Goal: Task Accomplishment & Management: Manage account settings

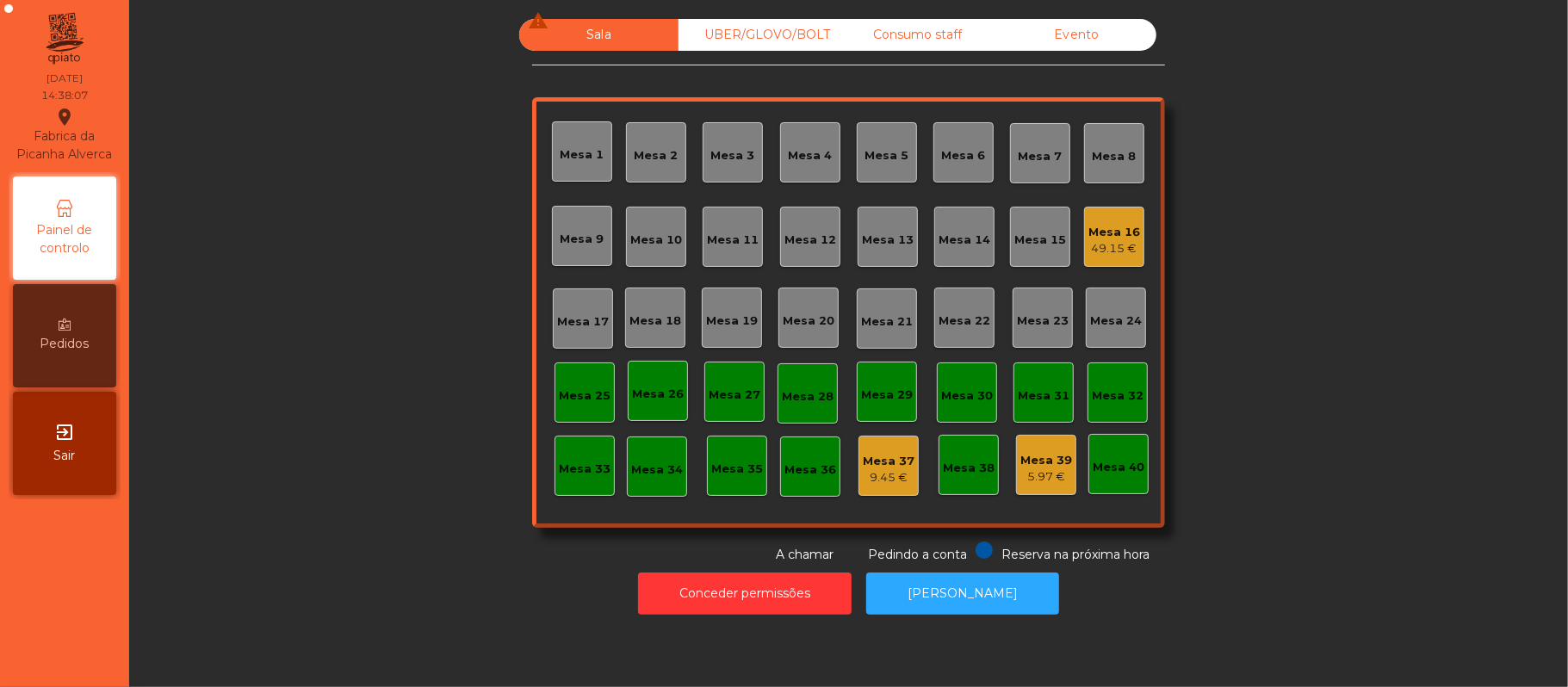
click at [1114, 234] on div "Mesa 16" at bounding box center [1114, 232] width 51 height 17
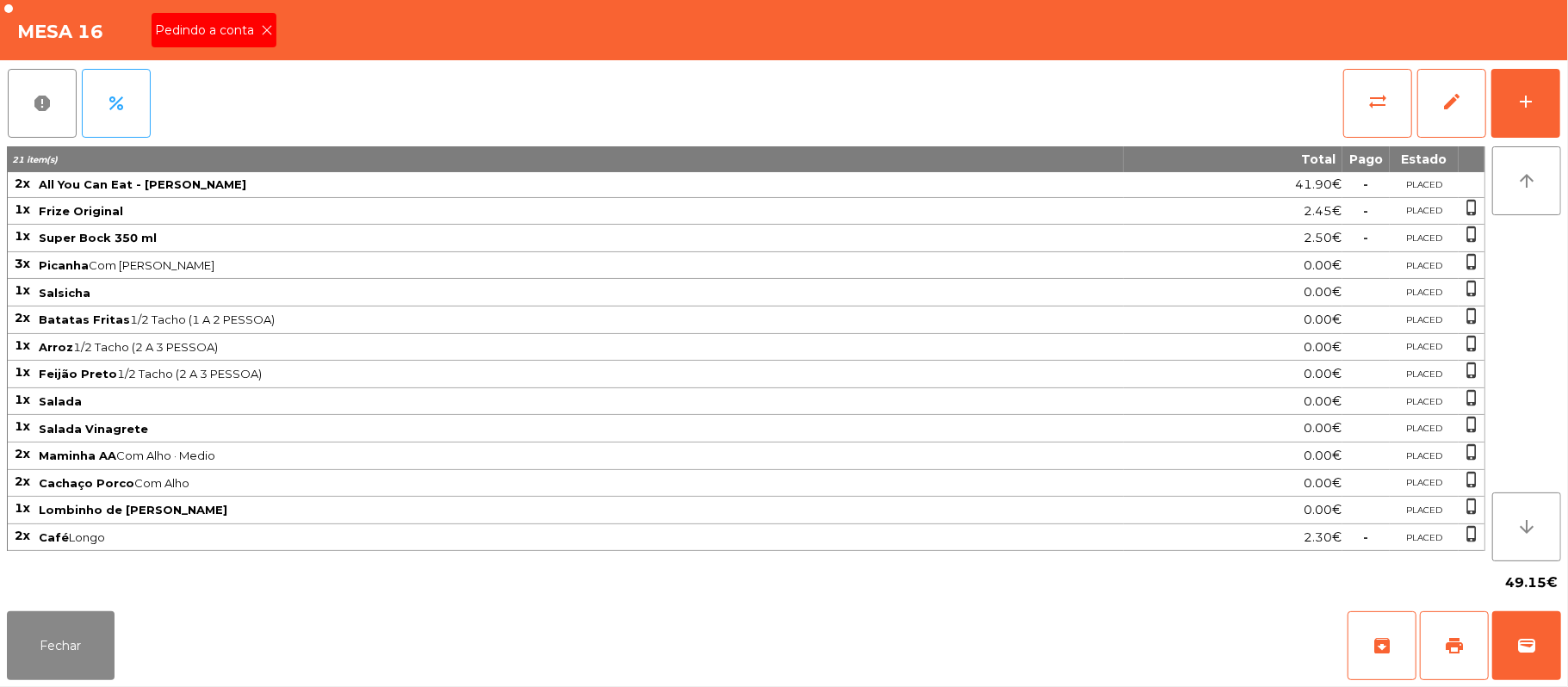
click at [218, 35] on span "Pedindo a conta" at bounding box center [208, 30] width 106 height 18
click at [1429, 649] on button "print" at bounding box center [1455, 646] width 69 height 69
click at [1455, 638] on span "print" at bounding box center [1455, 646] width 21 height 21
click at [64, 641] on button "Fechar" at bounding box center [60, 646] width 108 height 69
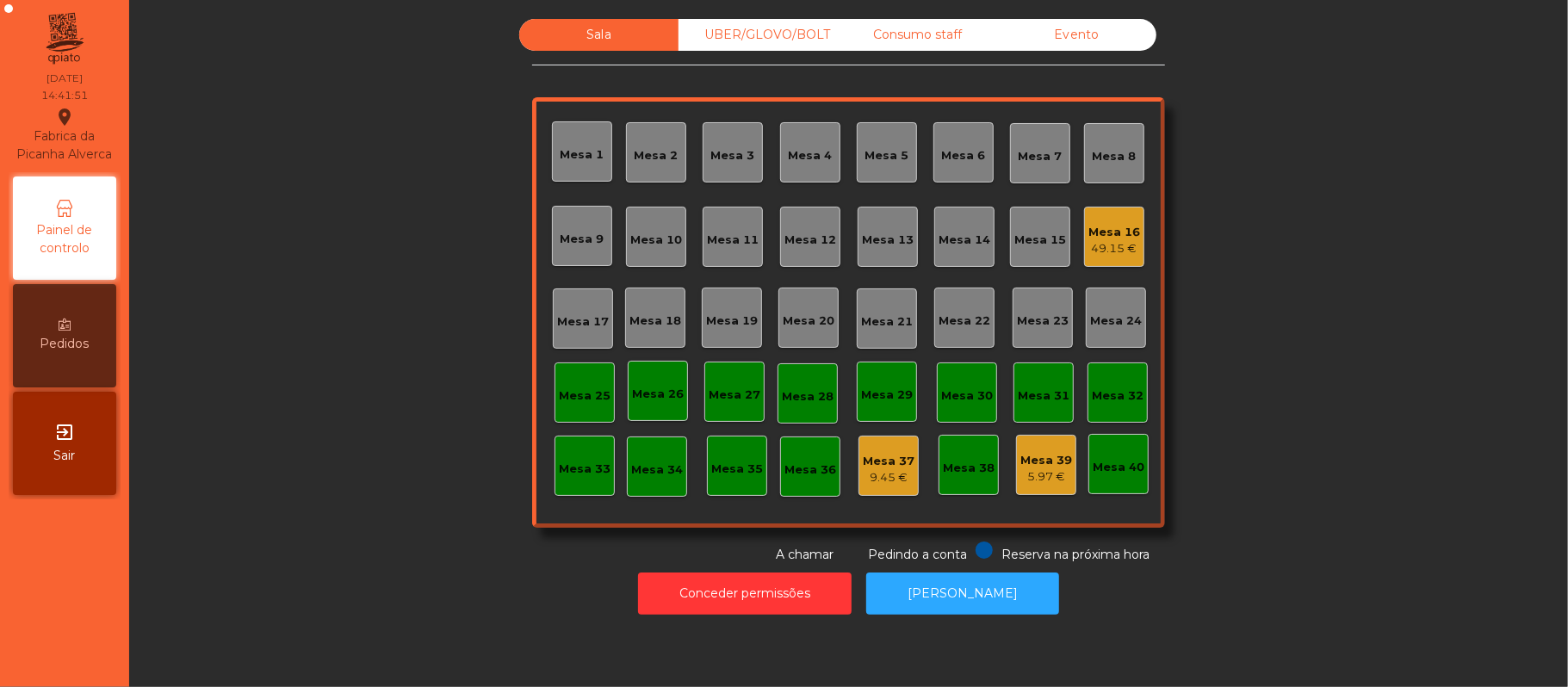
click at [1106, 229] on div "Mesa 16" at bounding box center [1114, 232] width 51 height 17
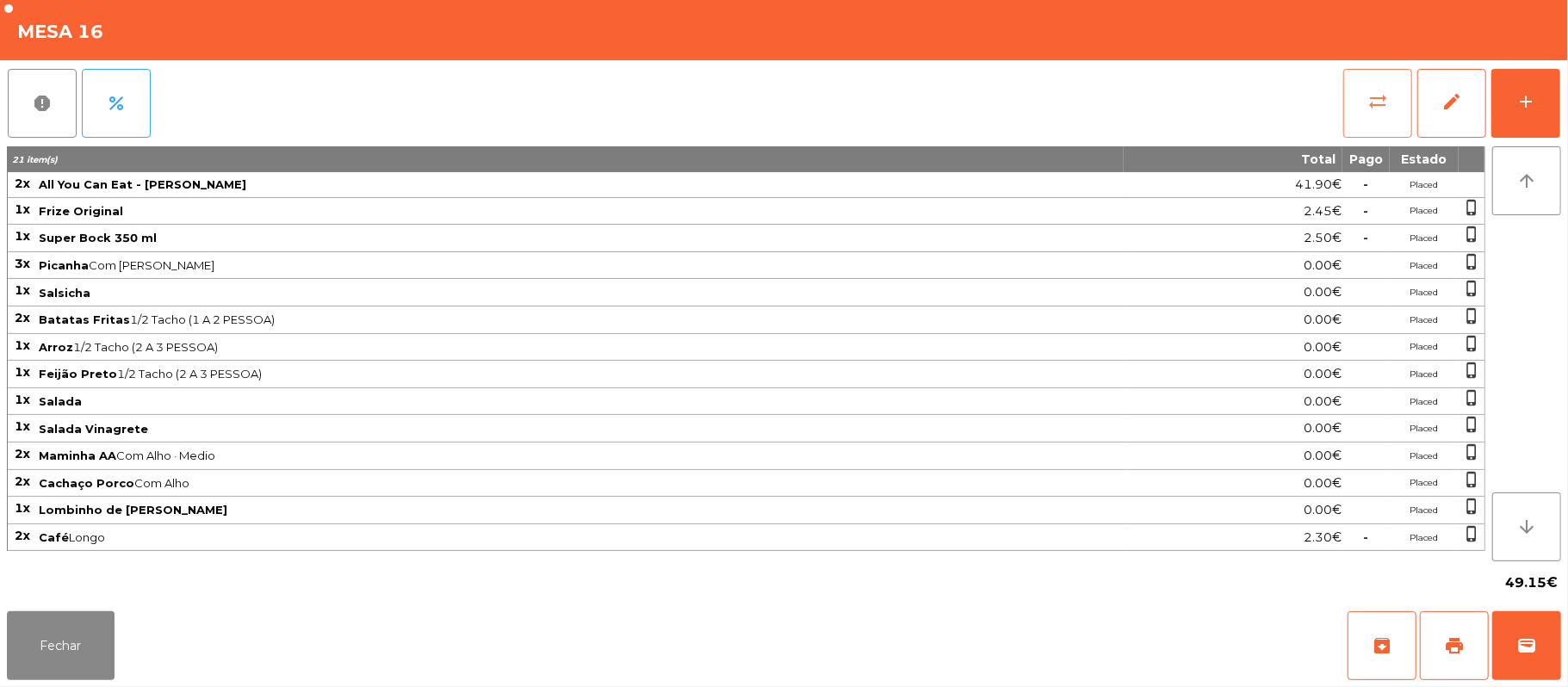
click at [1354, 95] on button "sync_alt" at bounding box center [1378, 104] width 69 height 69
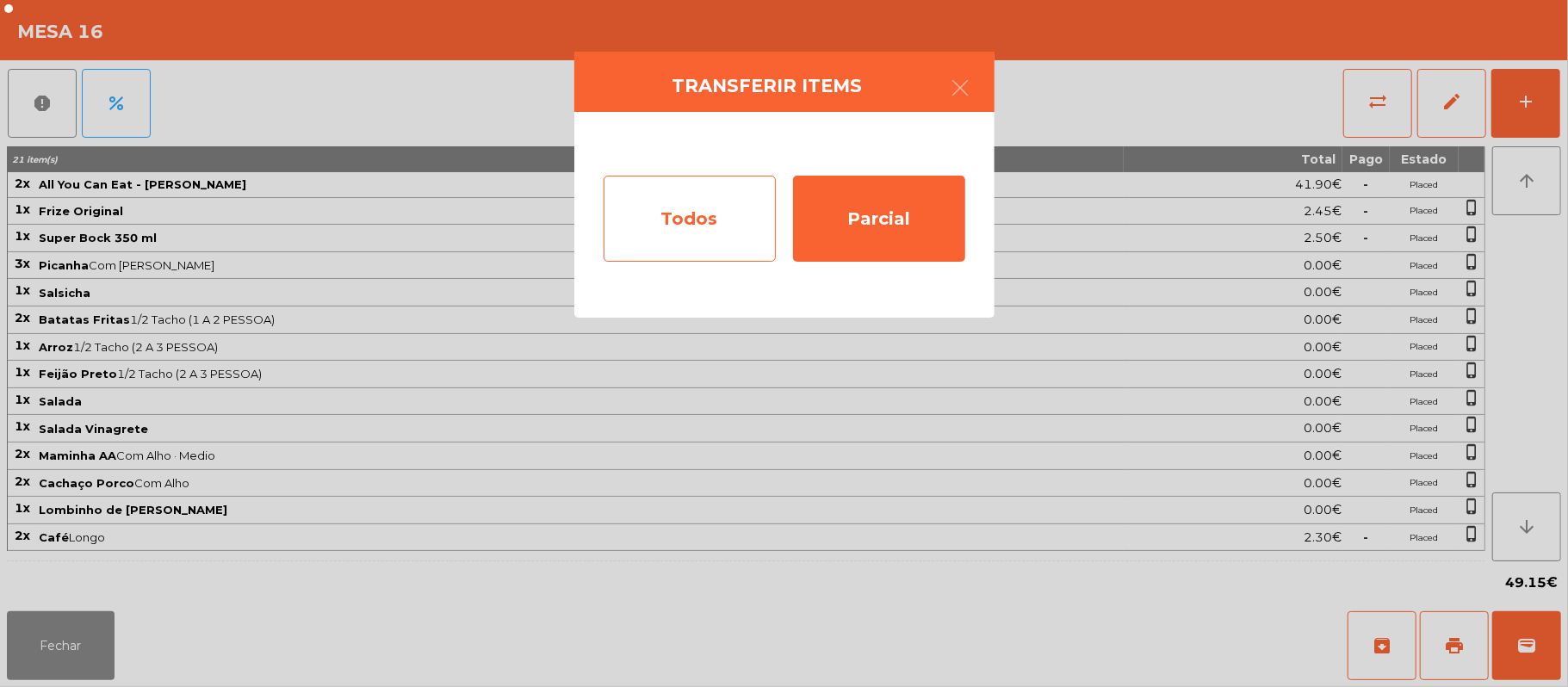
click at [706, 208] on div "Todos" at bounding box center [690, 219] width 172 height 86
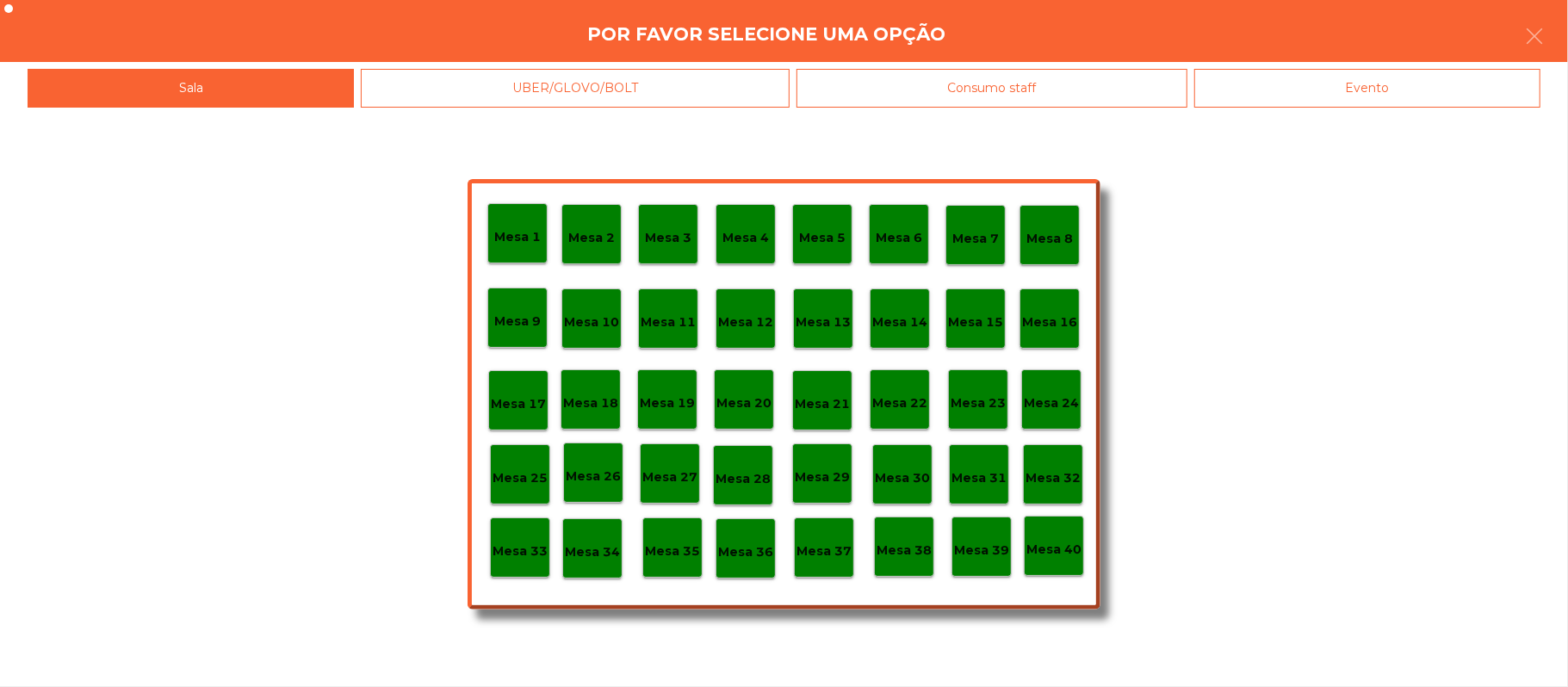
click at [1399, 86] on div "Evento" at bounding box center [1368, 88] width 346 height 38
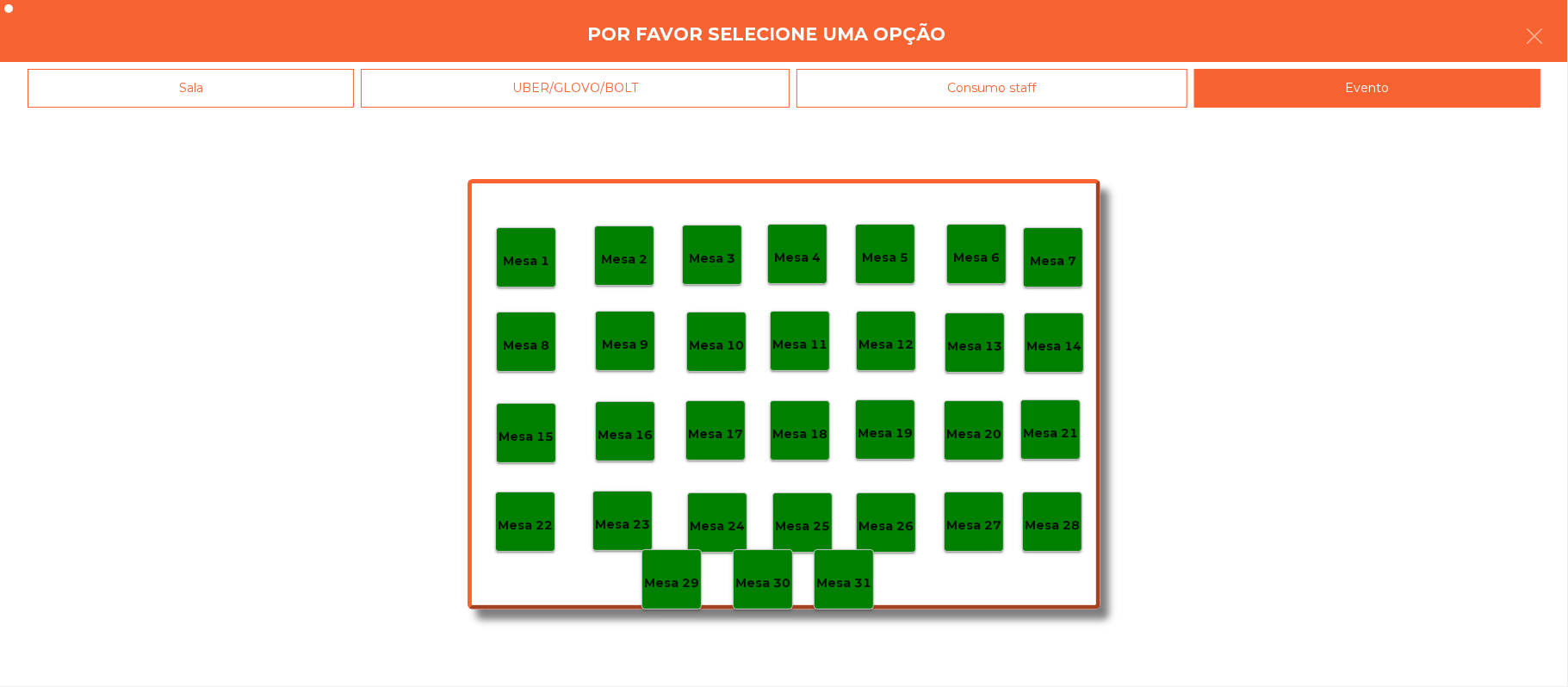
click at [1051, 509] on div "Mesa 28" at bounding box center [1052, 522] width 55 height 27
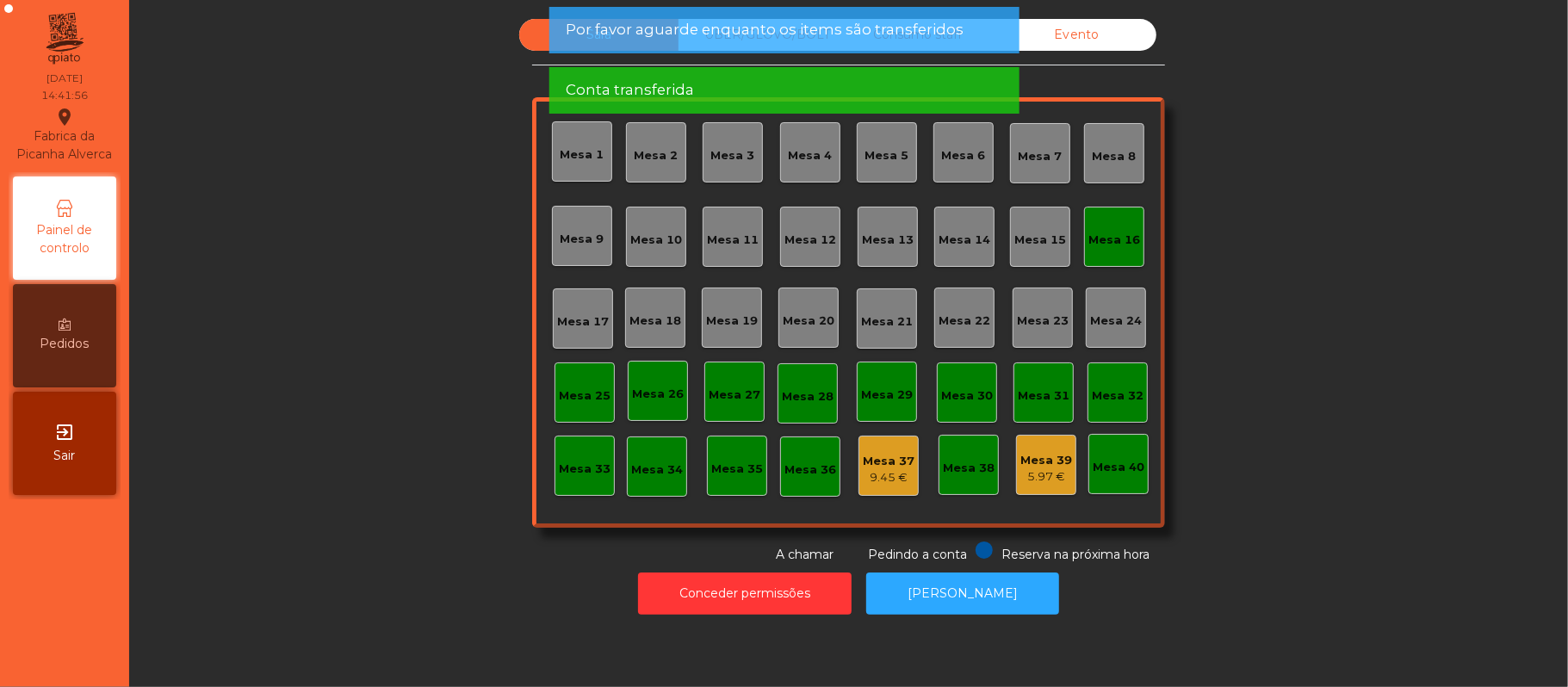
click at [1106, 42] on div "Evento" at bounding box center [1077, 35] width 159 height 32
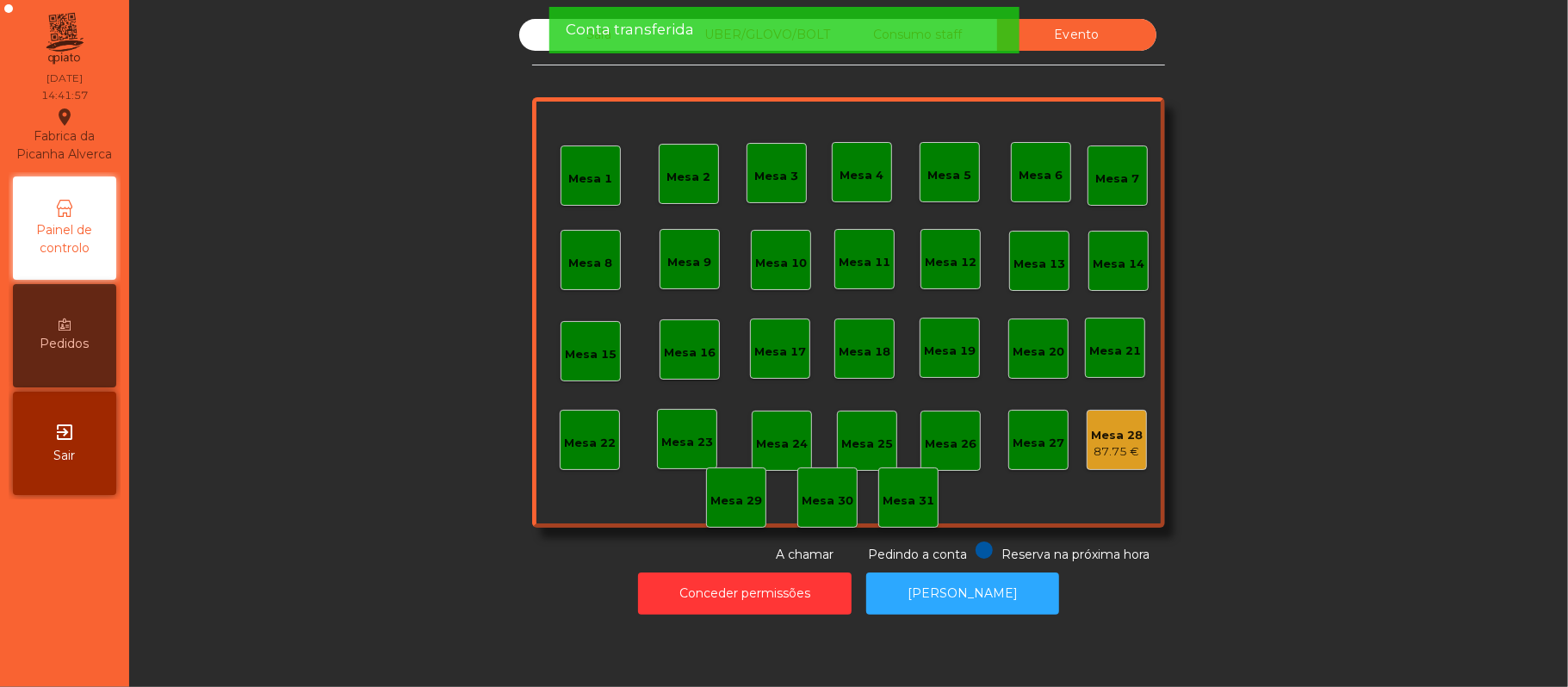
click at [1093, 452] on div "87.75 €" at bounding box center [1117, 452] width 51 height 17
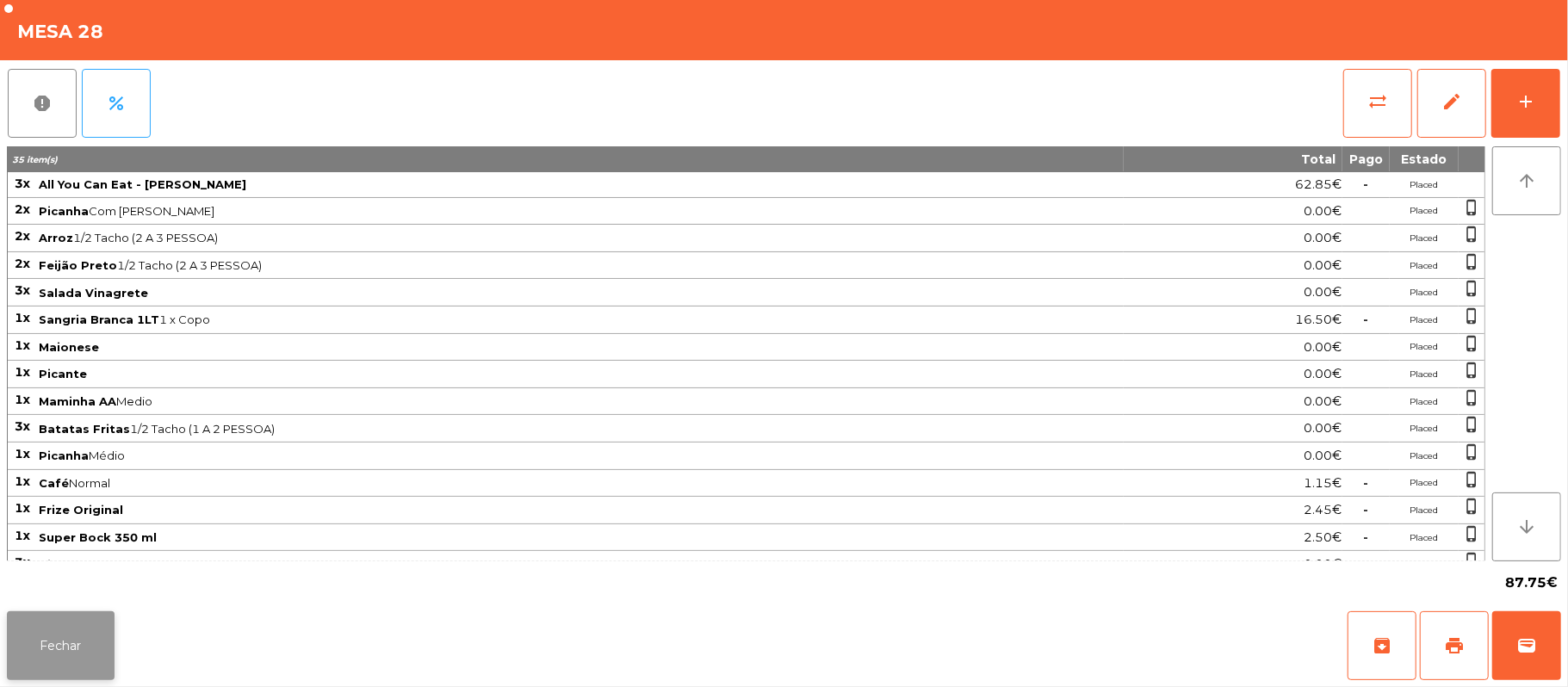
click at [60, 645] on button "Fechar" at bounding box center [60, 646] width 108 height 69
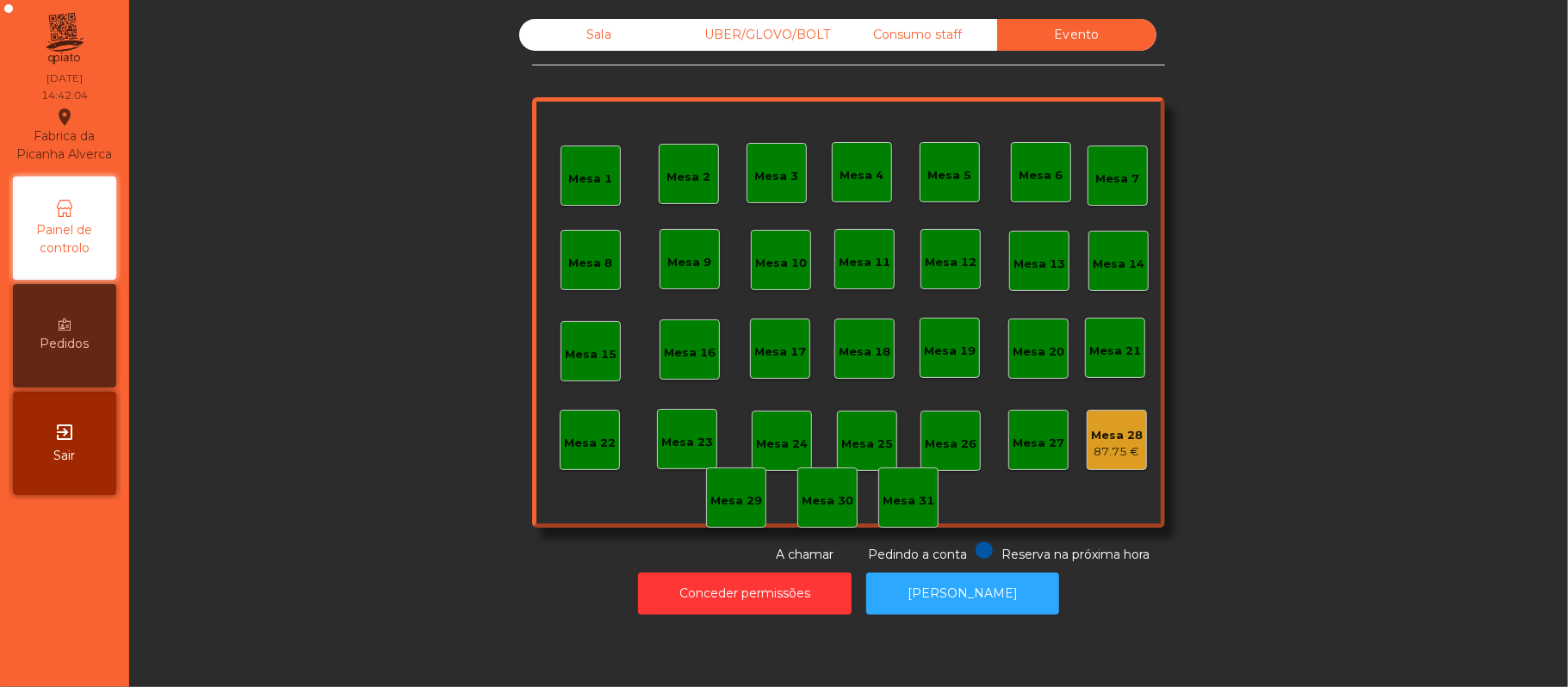
click at [580, 32] on div "Sala" at bounding box center [599, 35] width 159 height 32
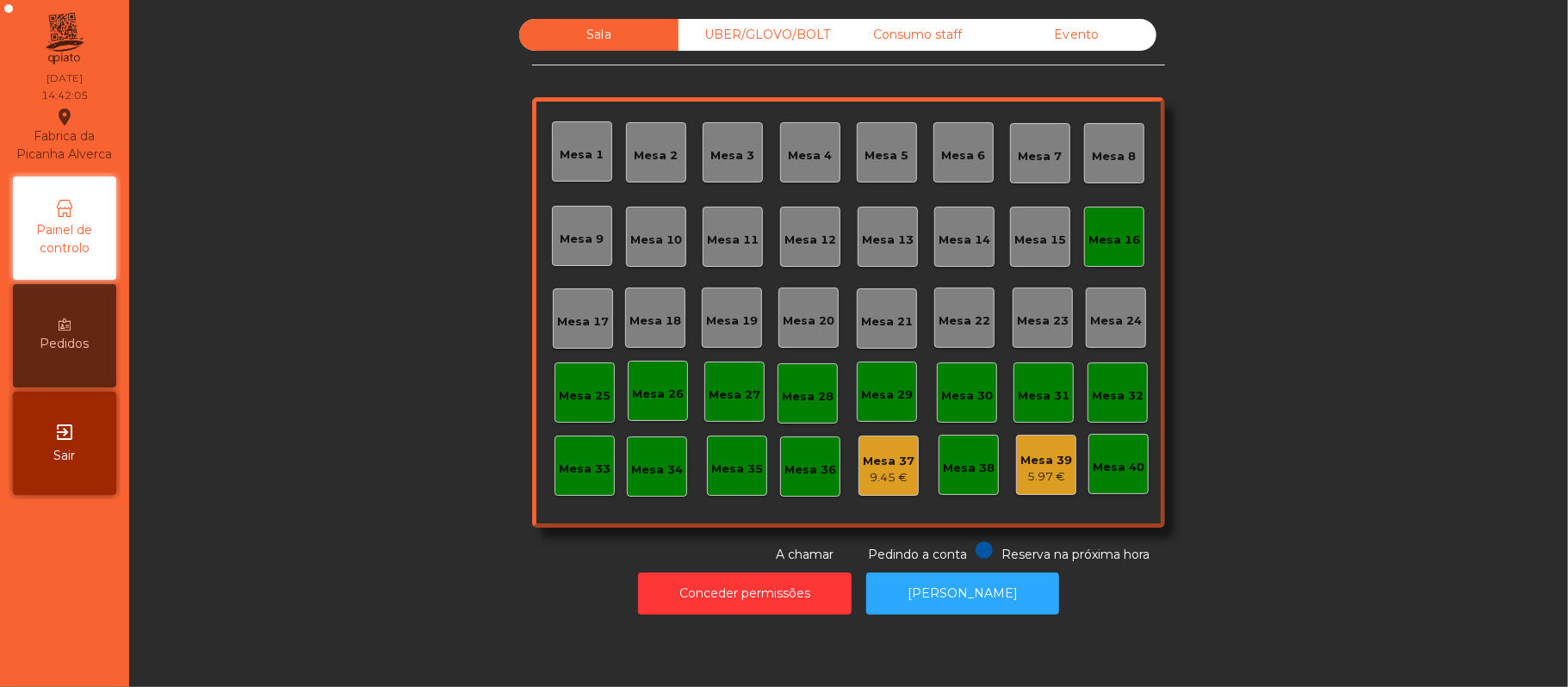
click at [1103, 232] on div "Mesa 16" at bounding box center [1114, 240] width 51 height 17
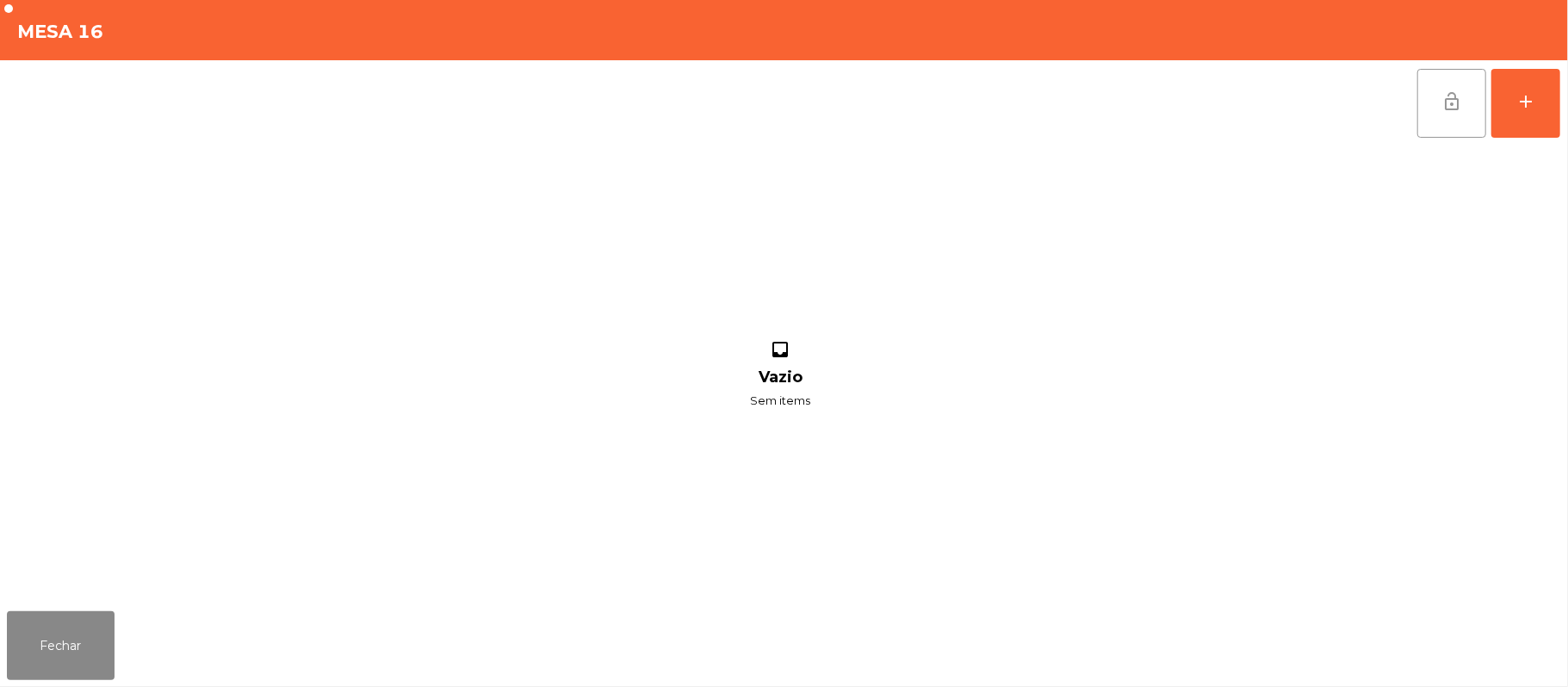
click at [1438, 111] on button "lock_open" at bounding box center [1452, 104] width 69 height 69
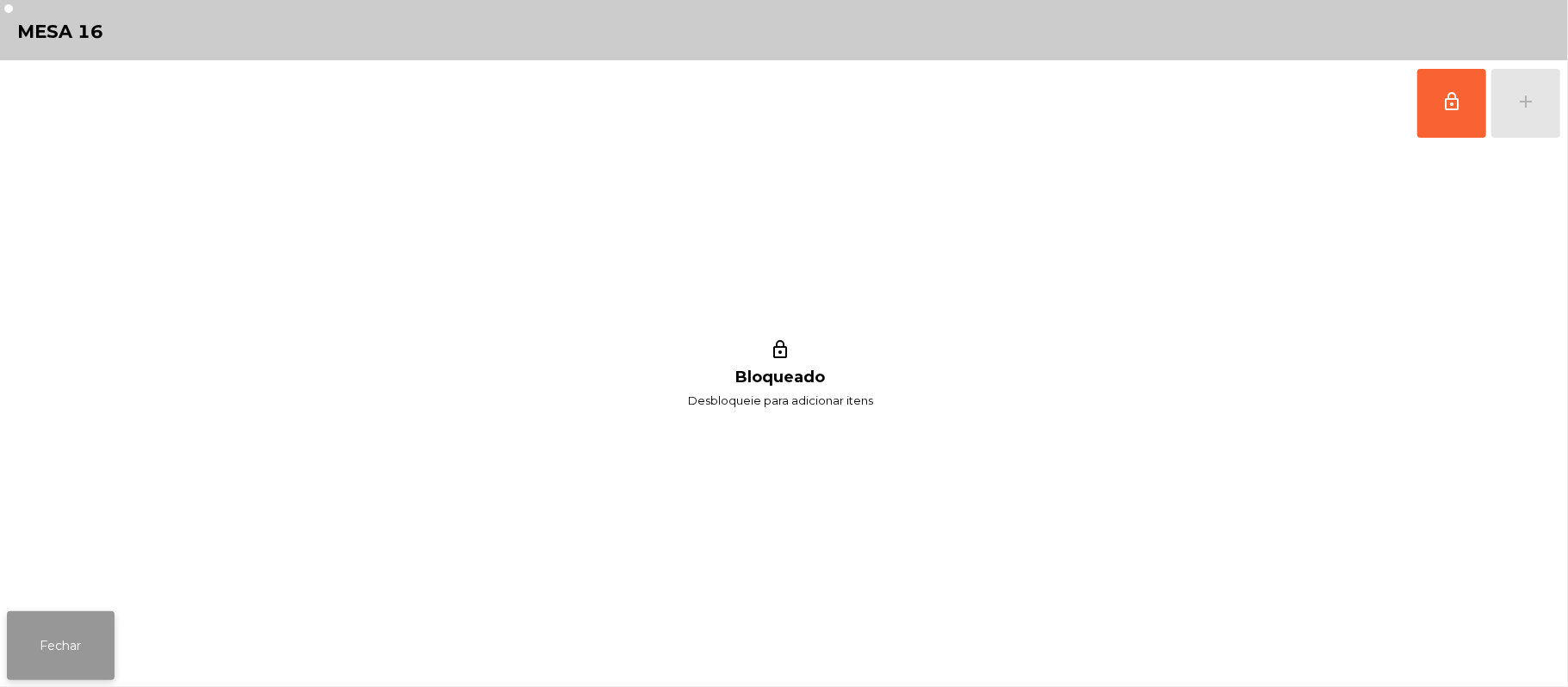
click at [83, 659] on button "Fechar" at bounding box center [60, 646] width 108 height 69
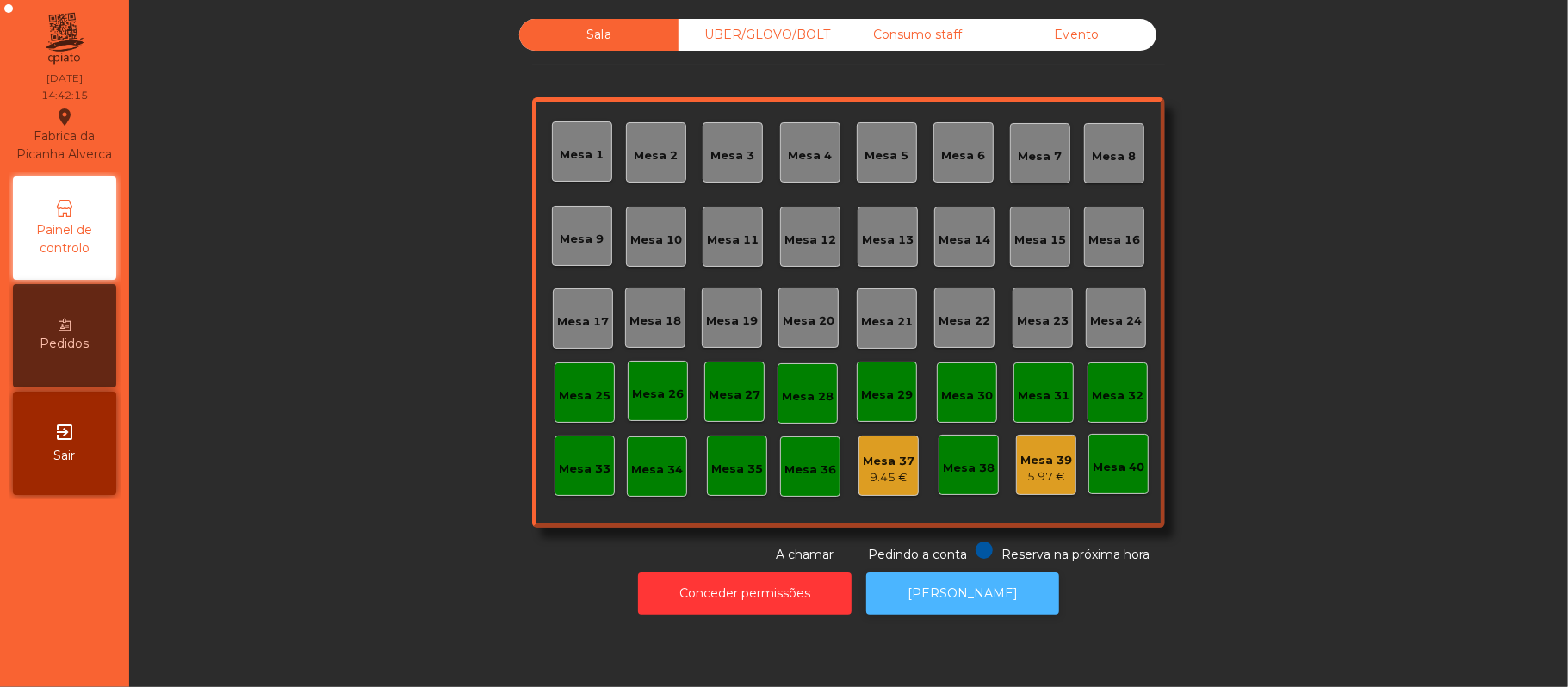
click at [972, 593] on button "[PERSON_NAME]" at bounding box center [963, 593] width 193 height 42
click at [937, 35] on div "Consumo staff" at bounding box center [917, 35] width 159 height 32
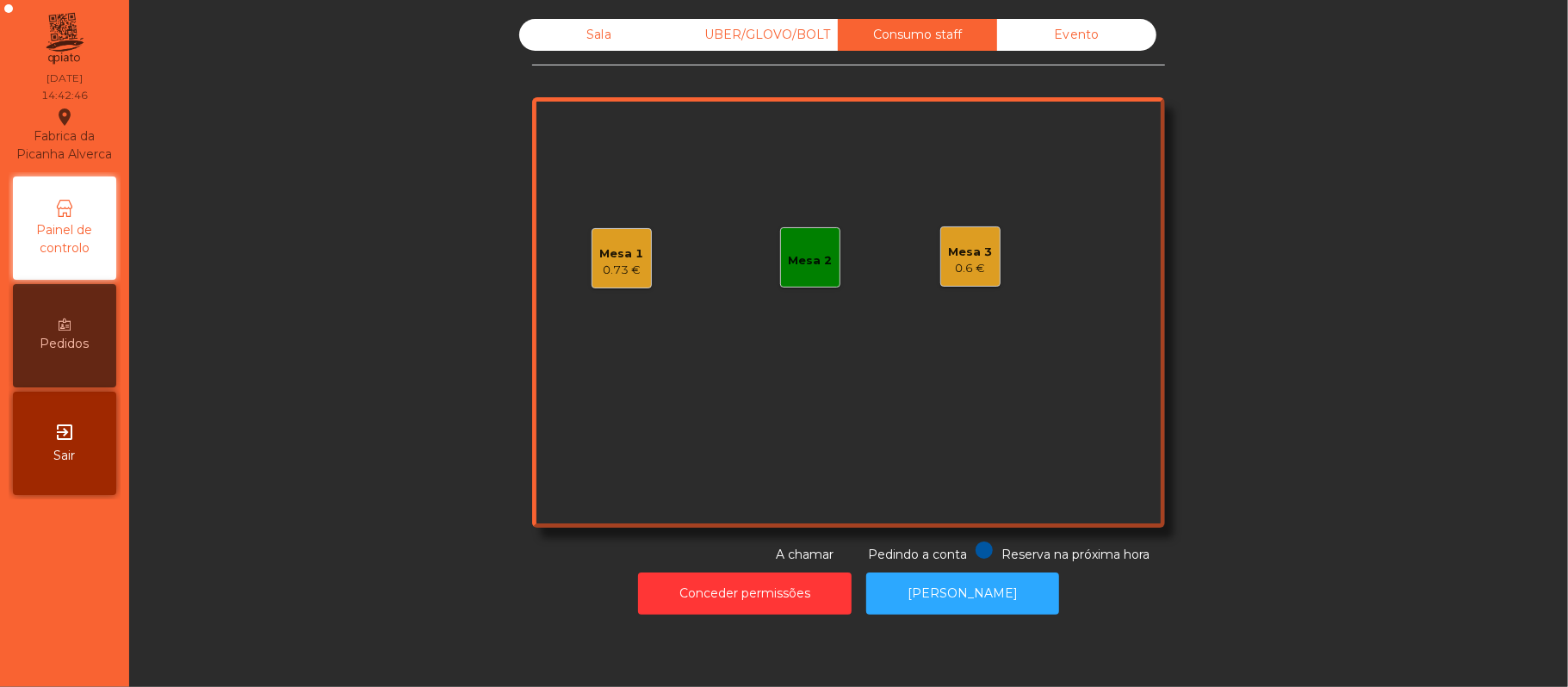
click at [978, 266] on div "0.6 €" at bounding box center [971, 269] width 44 height 17
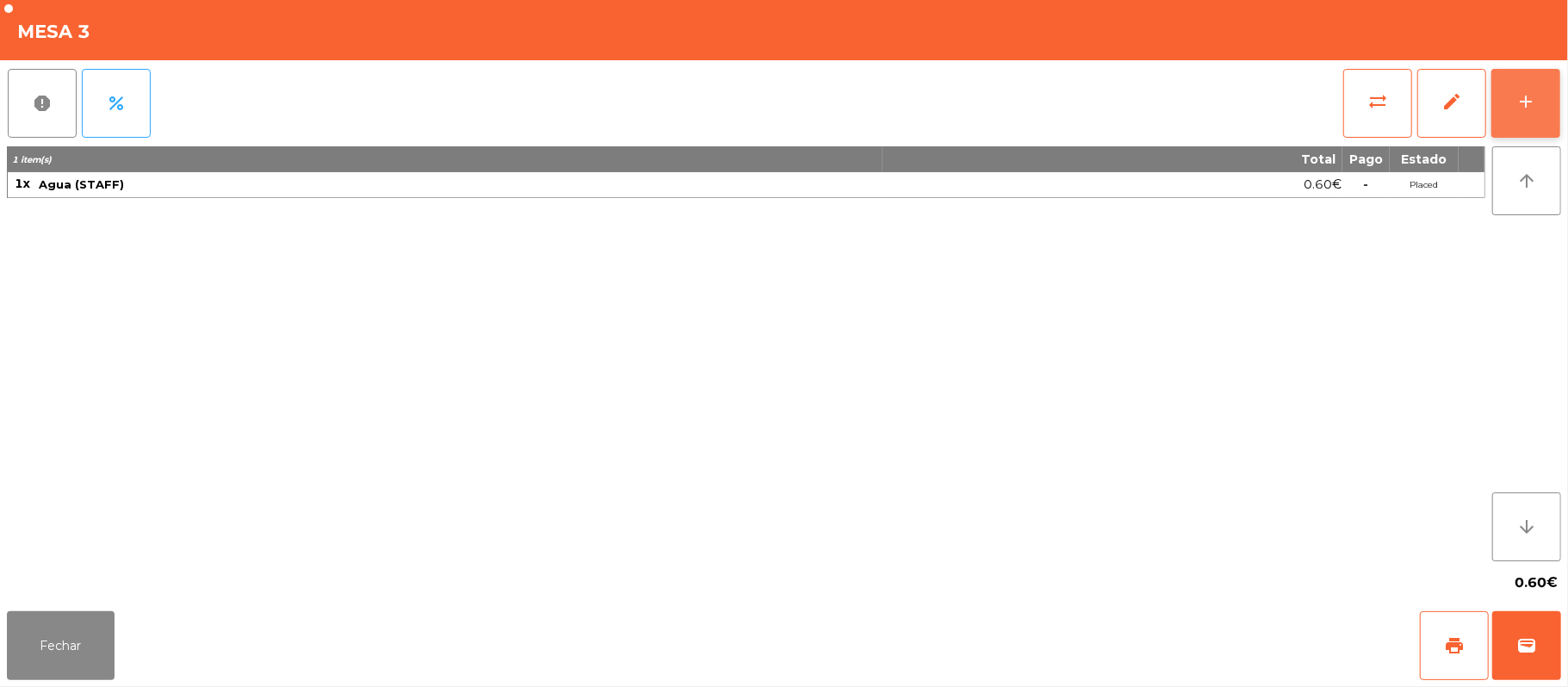
click at [1534, 112] on button "add" at bounding box center [1527, 104] width 69 height 69
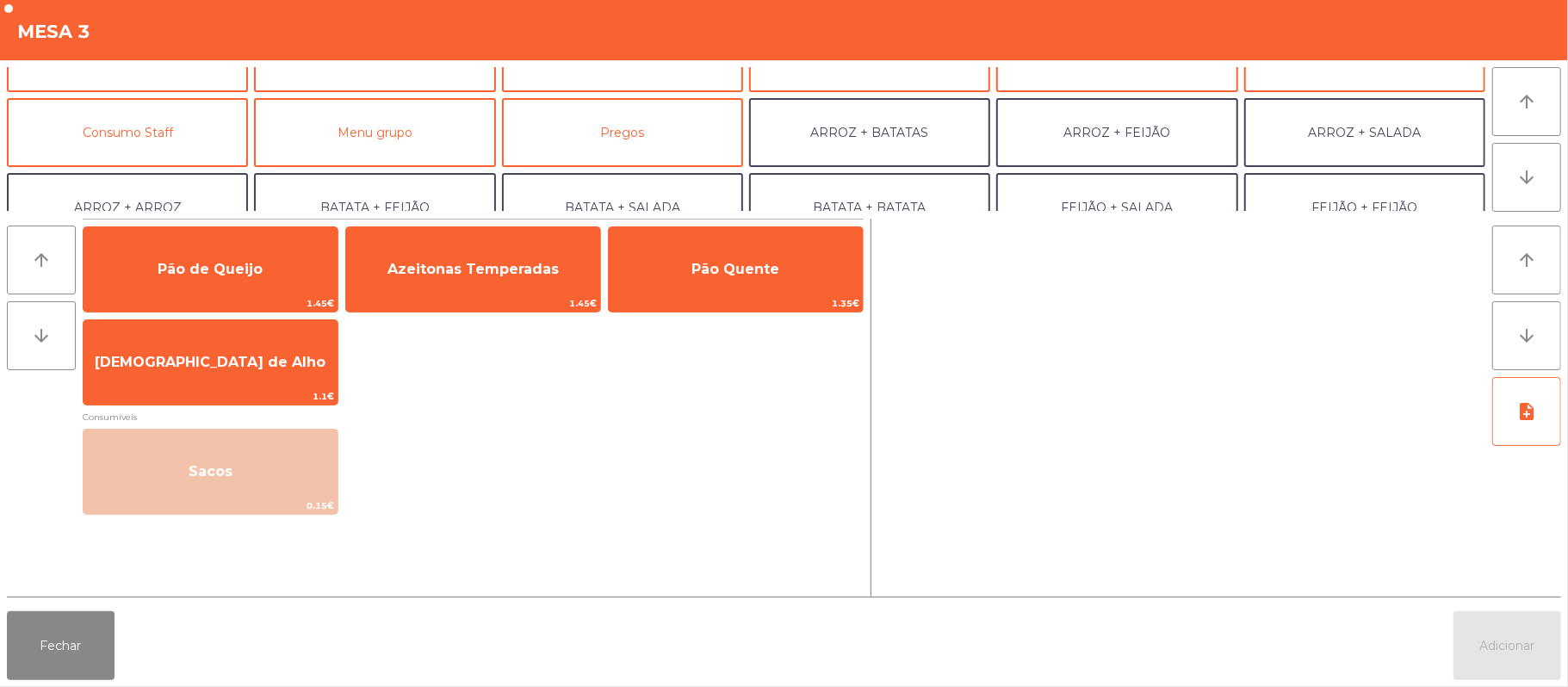
scroll to position [119, 0]
click at [162, 141] on button "Consumo Staff" at bounding box center [127, 133] width 242 height 69
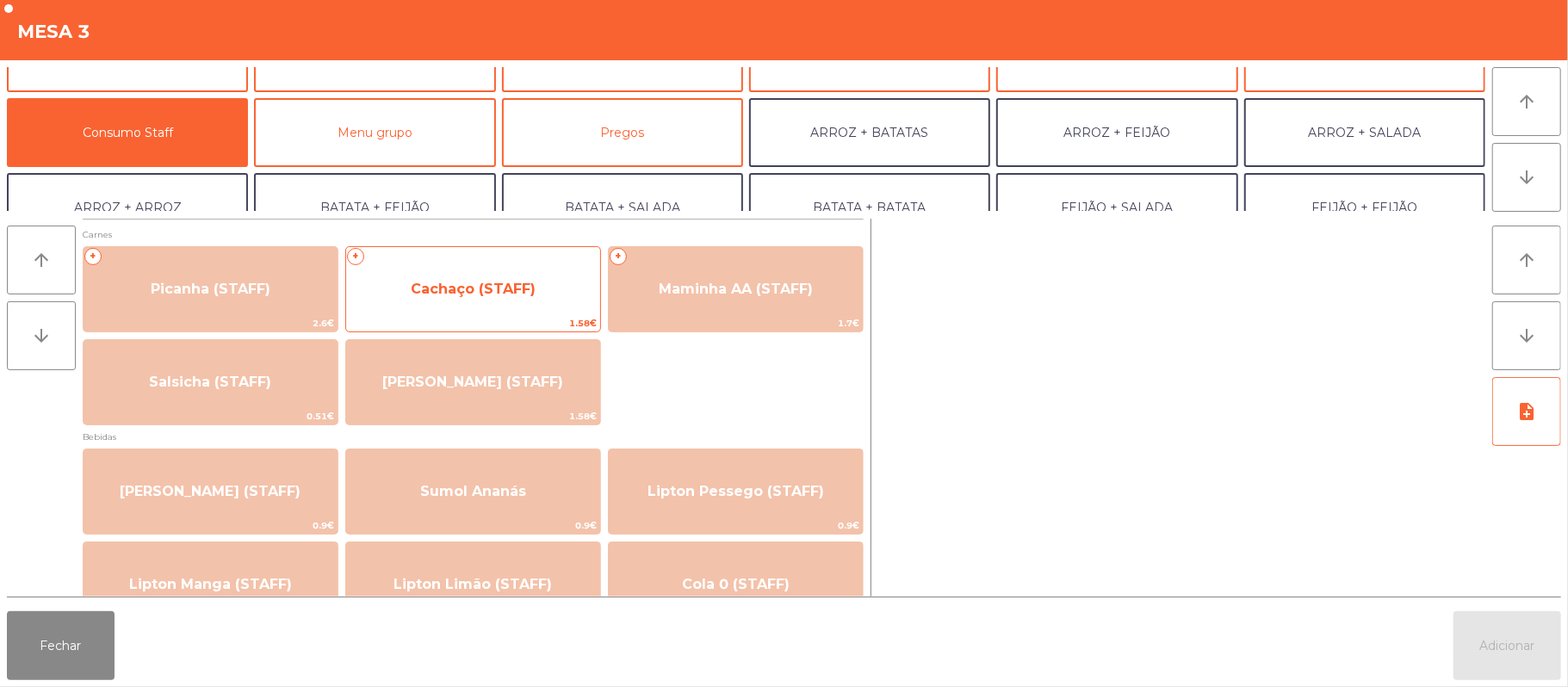
click at [531, 291] on span "Cachaço (STAFF)" at bounding box center [473, 288] width 125 height 16
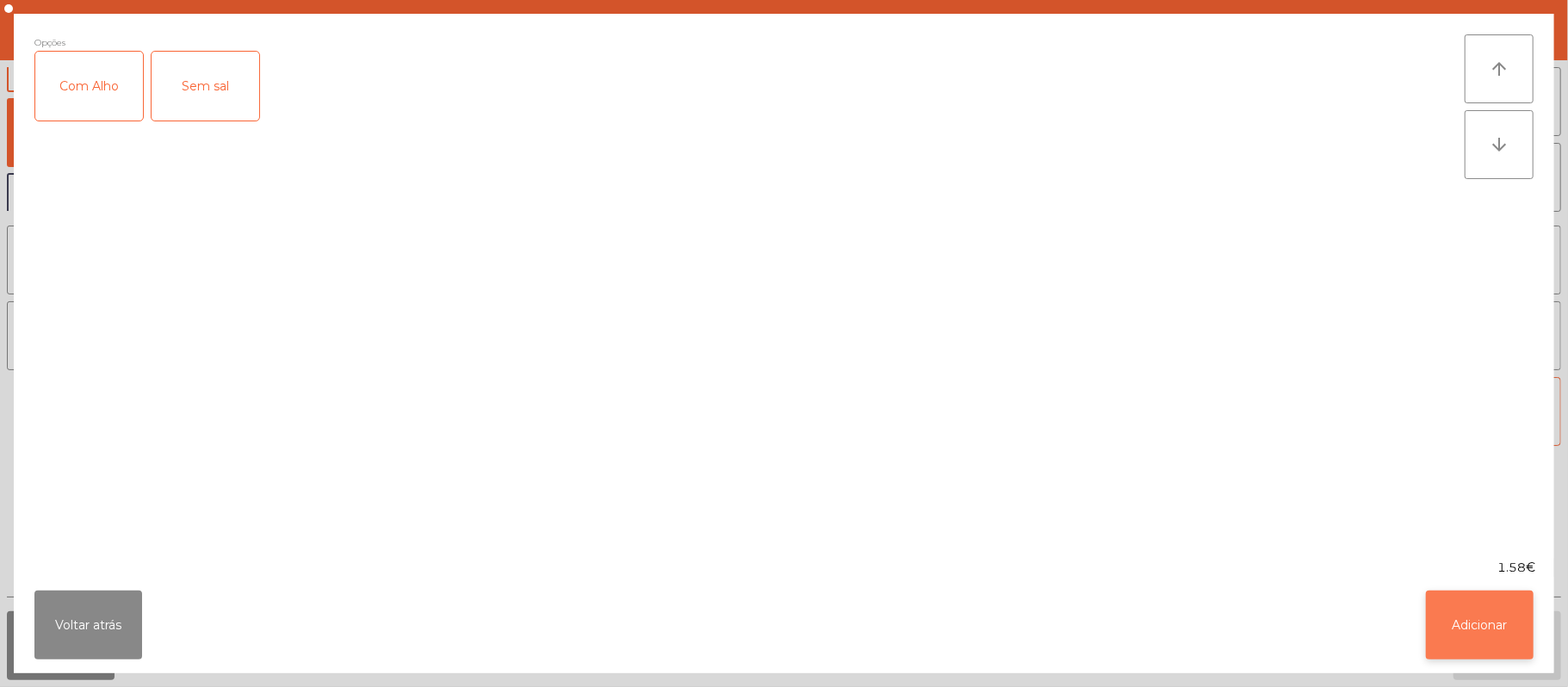
click at [1492, 613] on button "Adicionar" at bounding box center [1480, 625] width 108 height 69
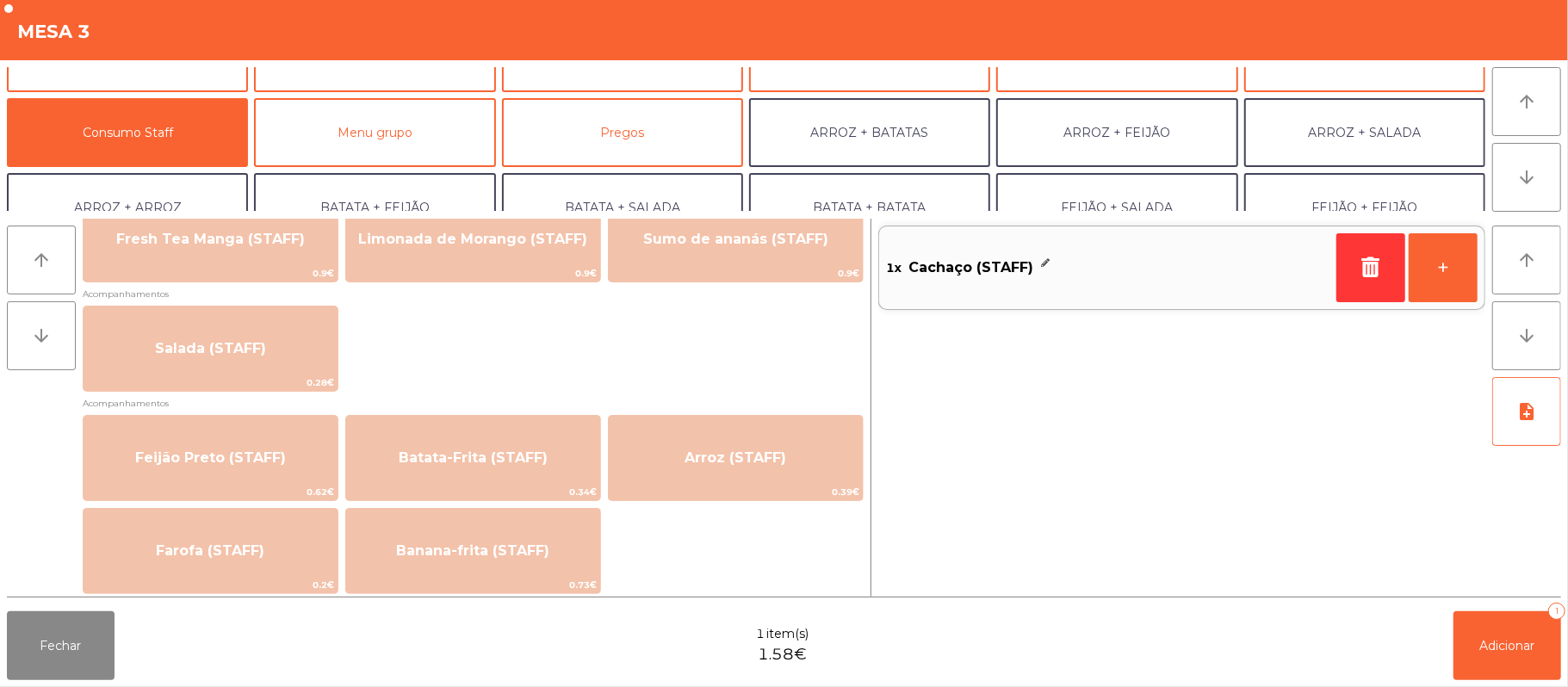
scroll to position [676, 0]
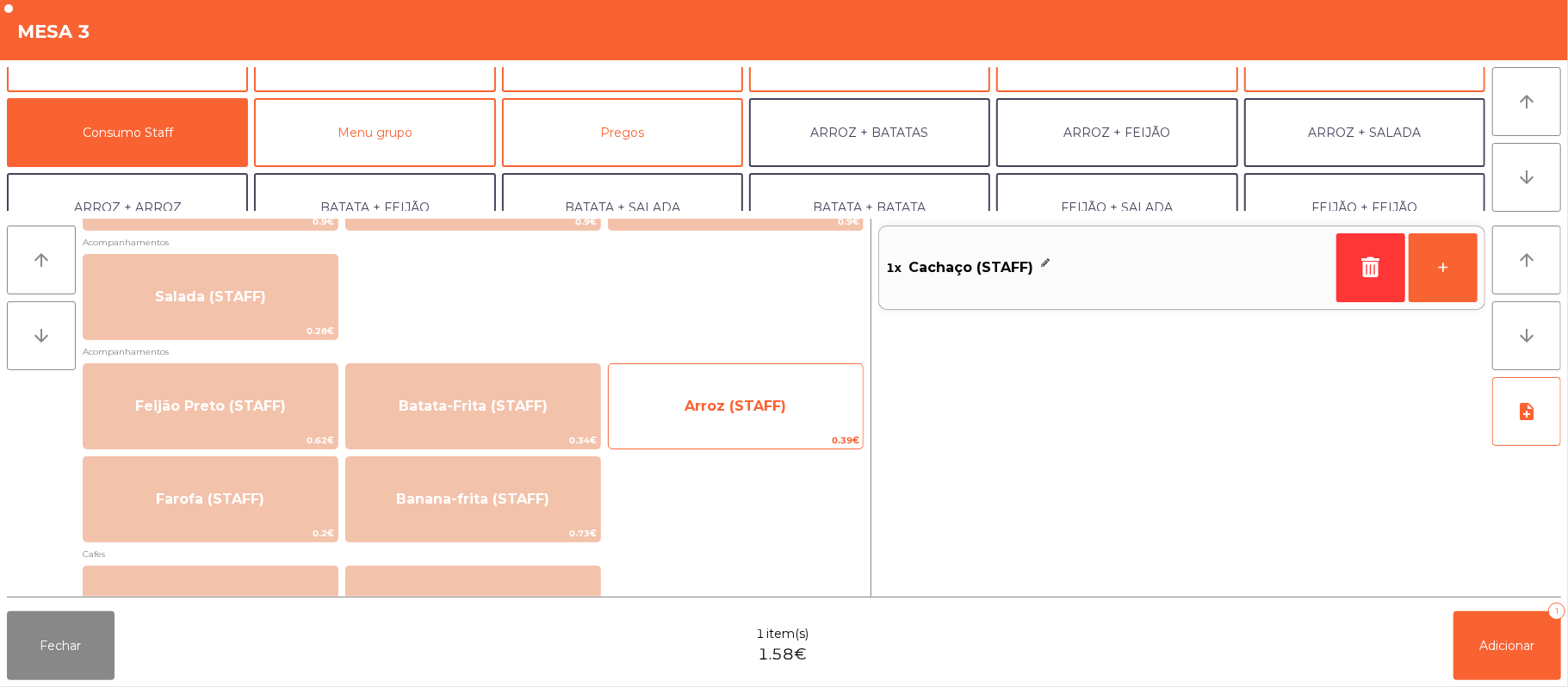
click at [765, 403] on span "Arroz (STAFF)" at bounding box center [735, 405] width 102 height 16
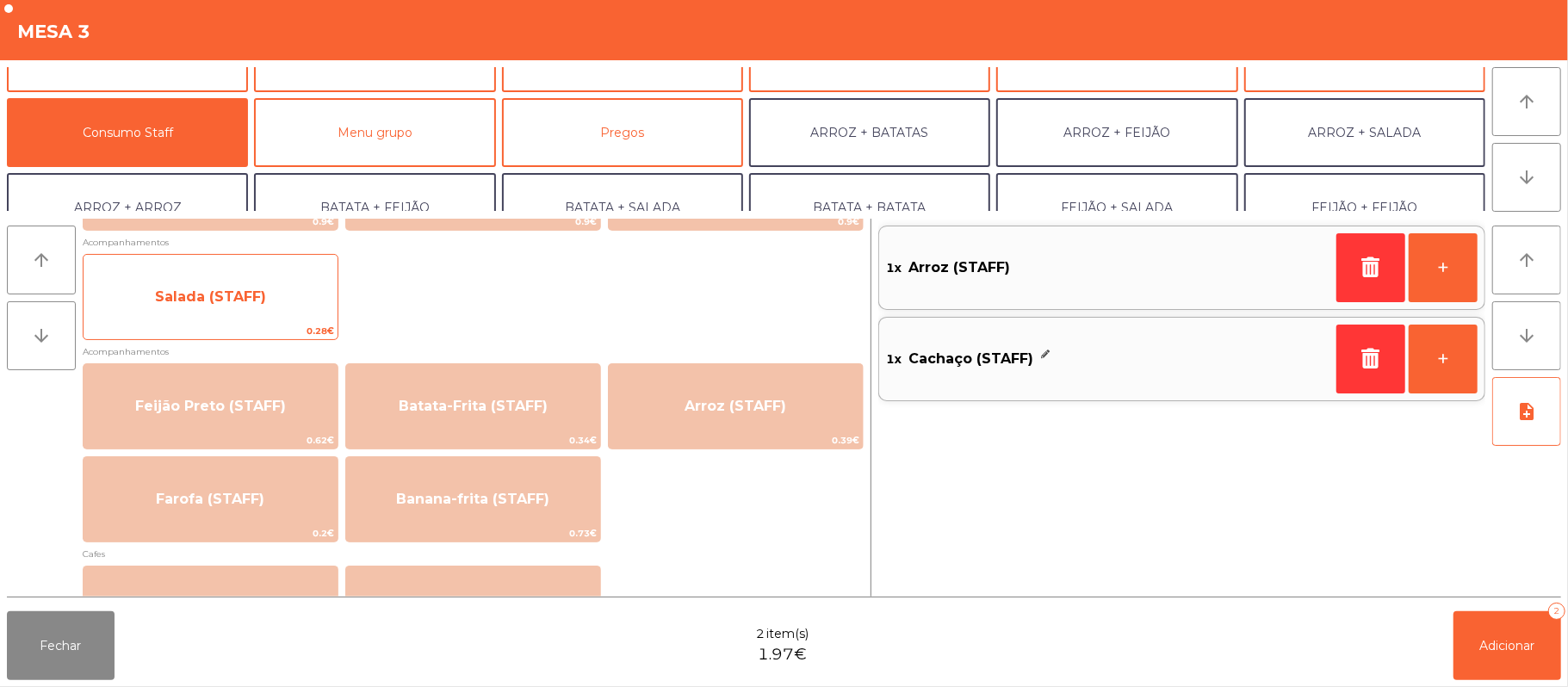
click at [270, 296] on span "Salada (STAFF)" at bounding box center [210, 298] width 254 height 47
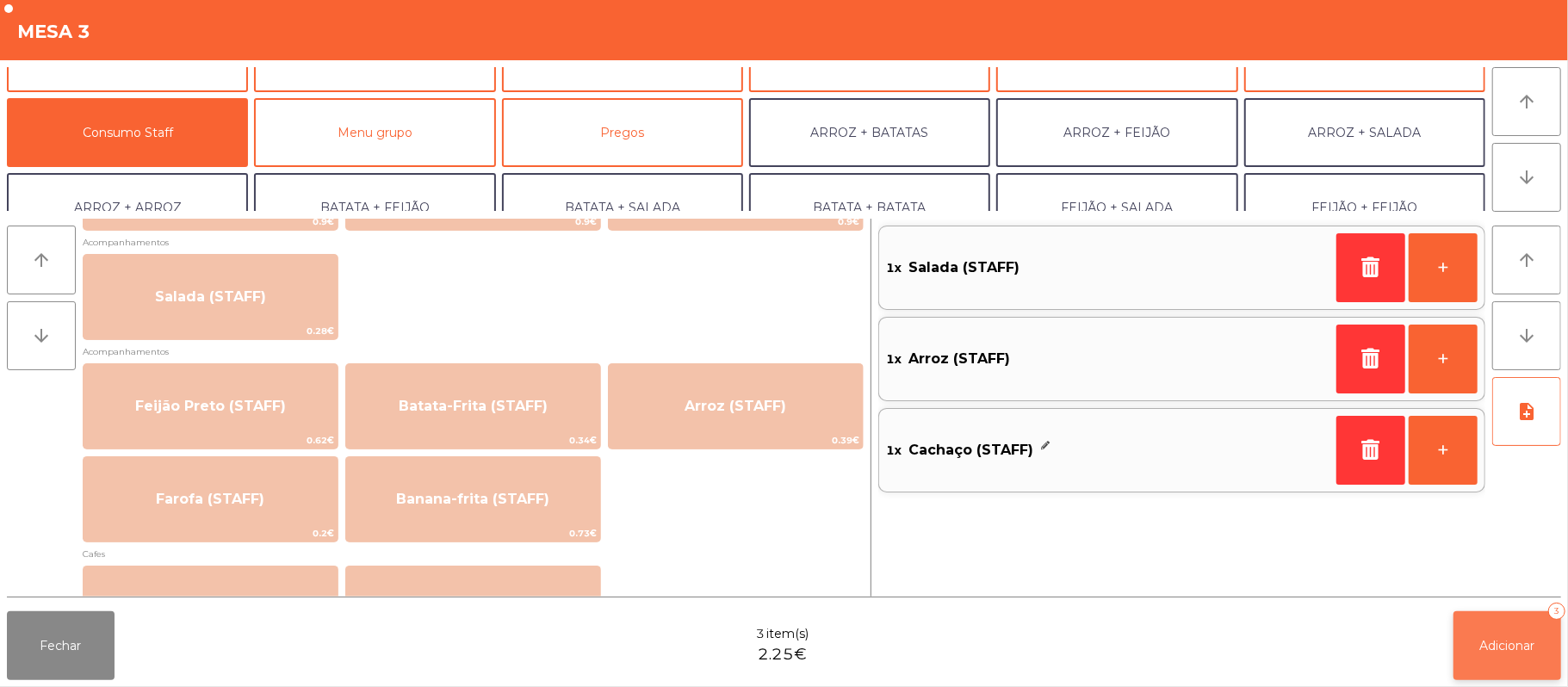
click at [1481, 650] on span "Adicionar" at bounding box center [1508, 646] width 55 height 16
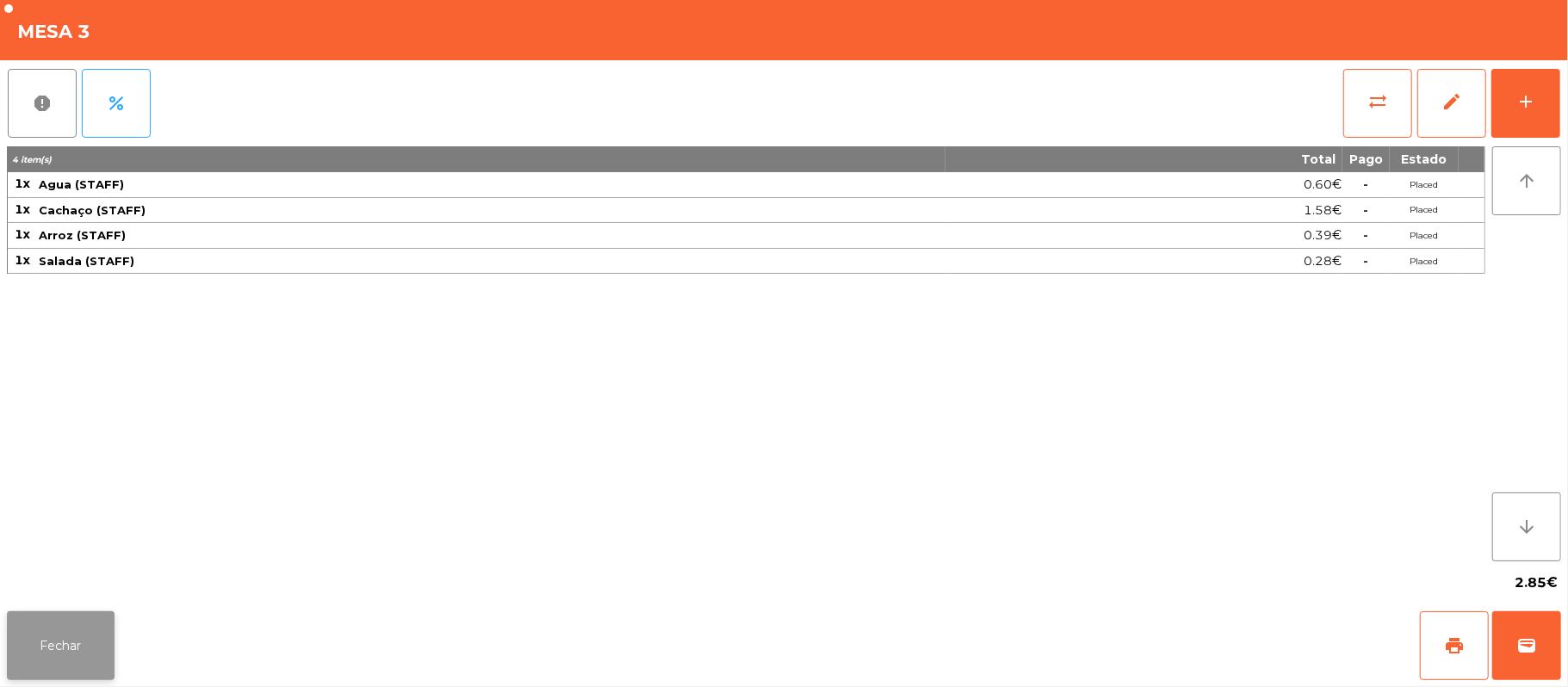
click at [63, 662] on button "Fechar" at bounding box center [60, 646] width 108 height 69
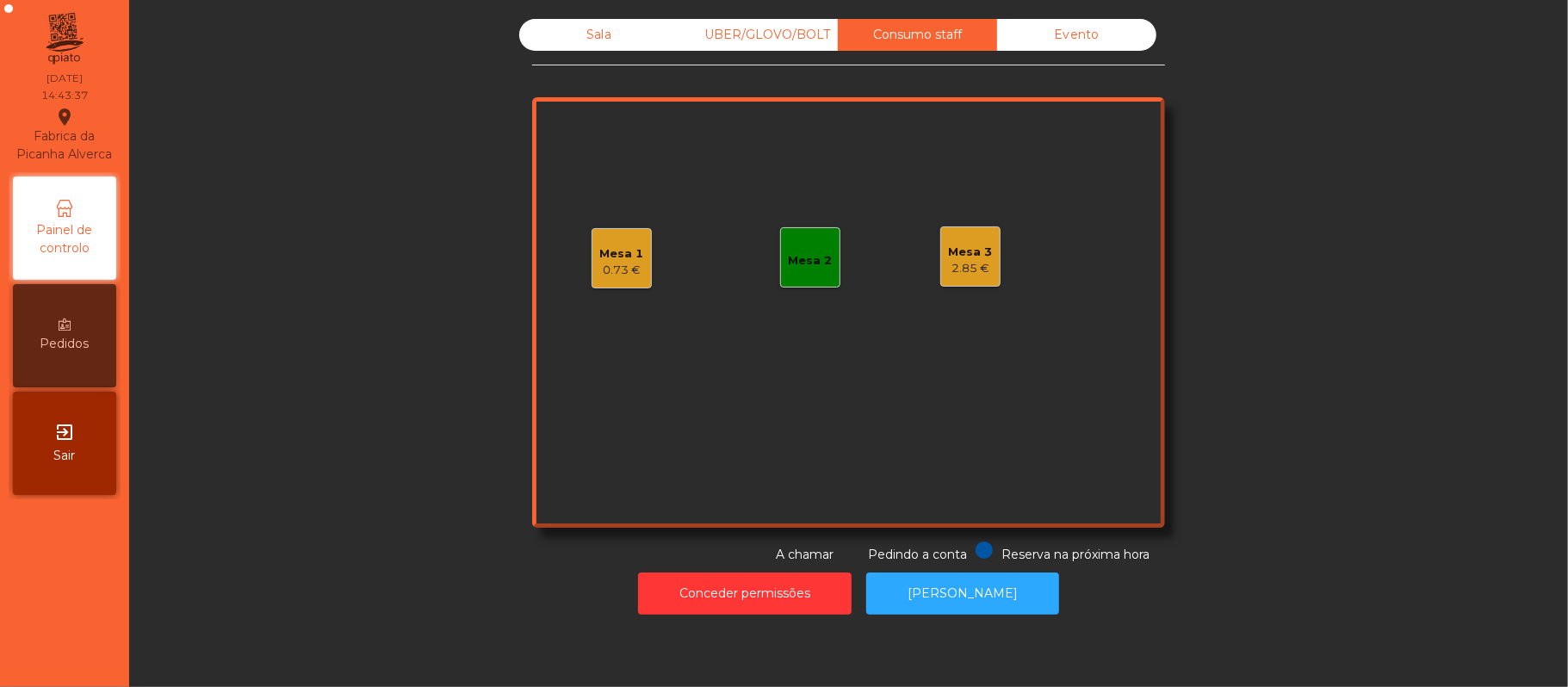
click at [972, 269] on div "2.85 €" at bounding box center [971, 269] width 44 height 17
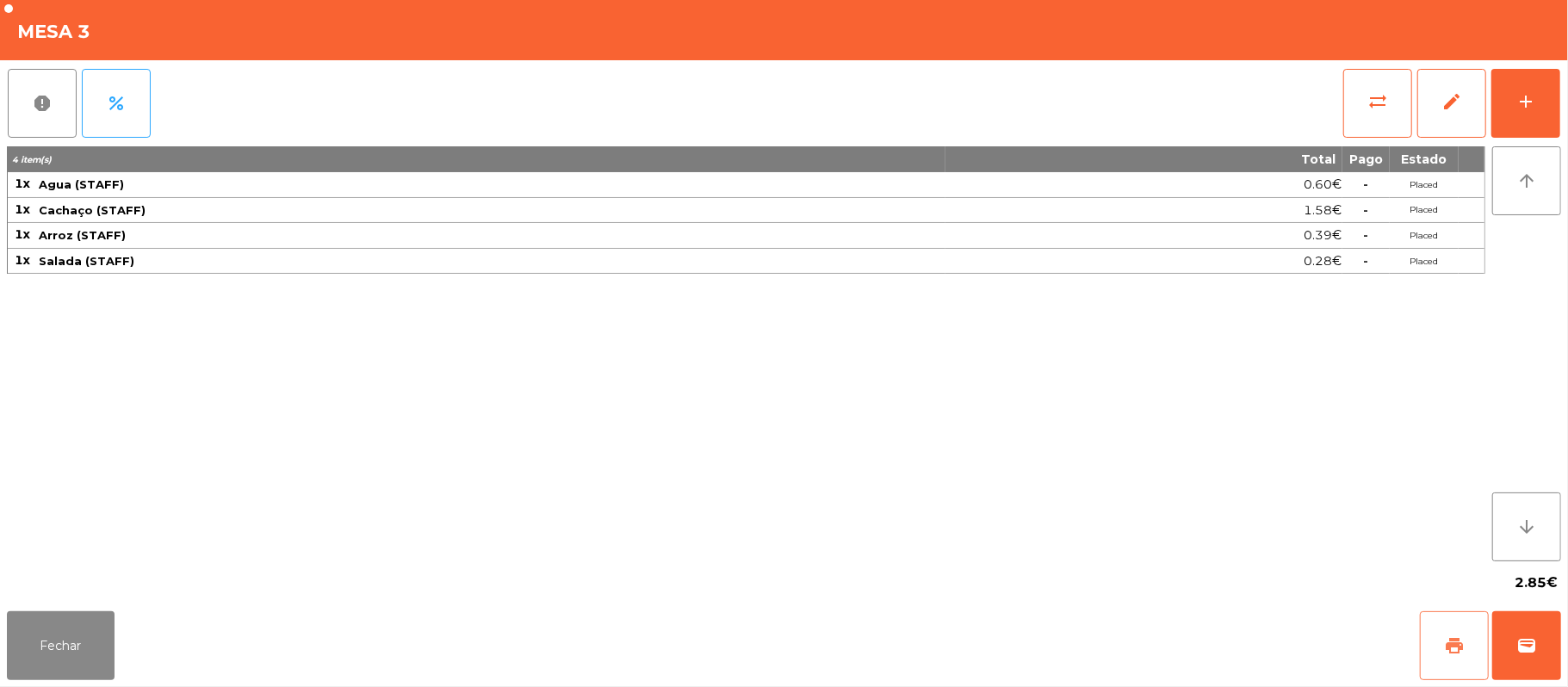
click at [1438, 648] on button "print" at bounding box center [1455, 646] width 69 height 69
click at [1437, 638] on button "print" at bounding box center [1455, 646] width 69 height 69
click at [1357, 113] on button "sync_alt" at bounding box center [1378, 104] width 69 height 69
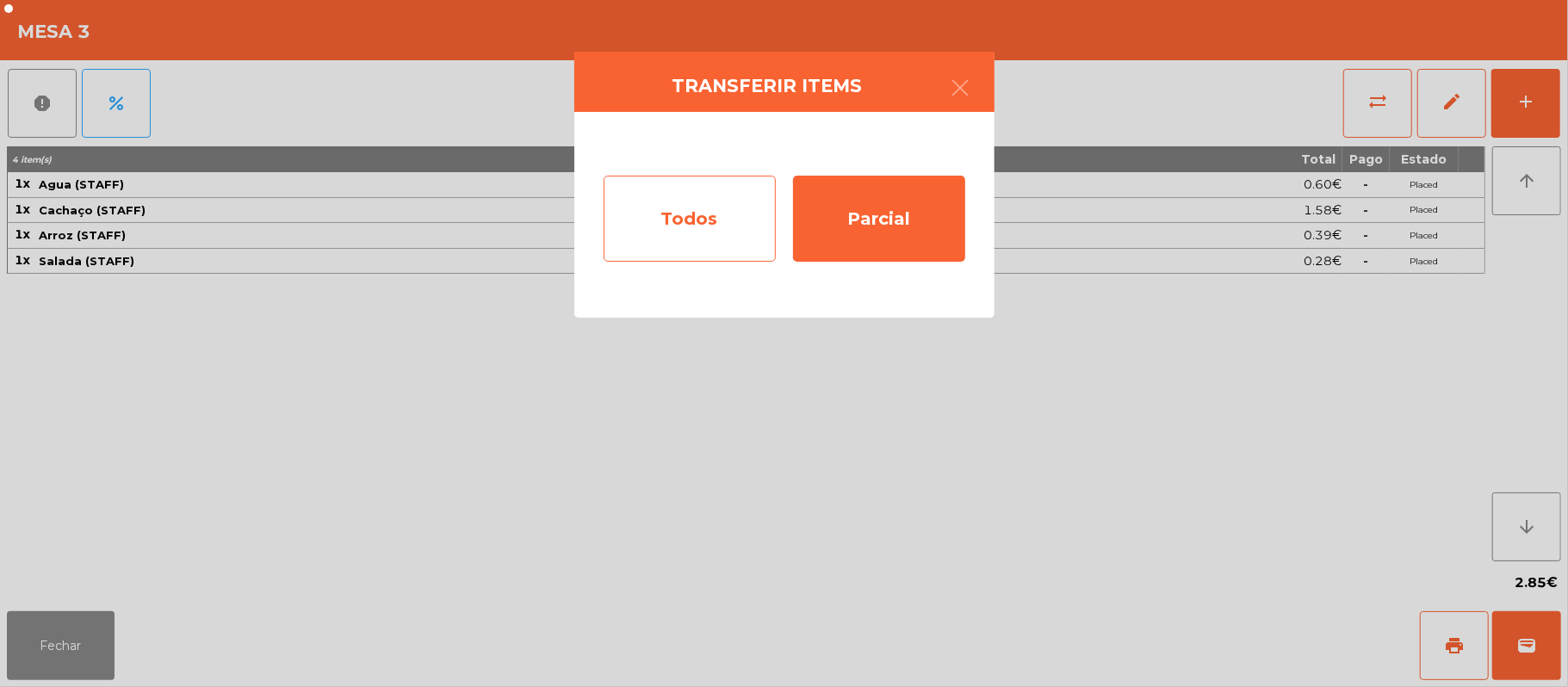
click at [699, 238] on div "Todos" at bounding box center [690, 219] width 172 height 86
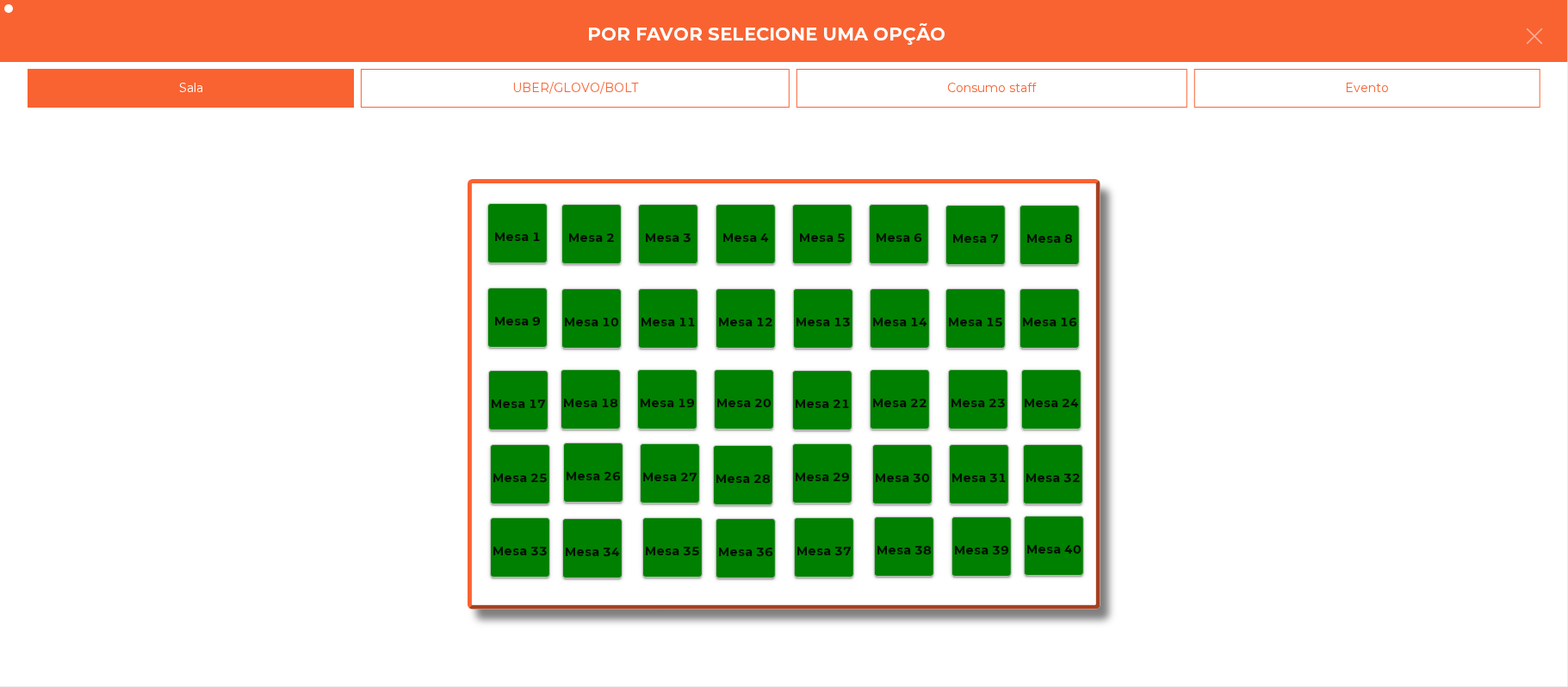
click at [514, 549] on p "Mesa 33" at bounding box center [520, 551] width 55 height 20
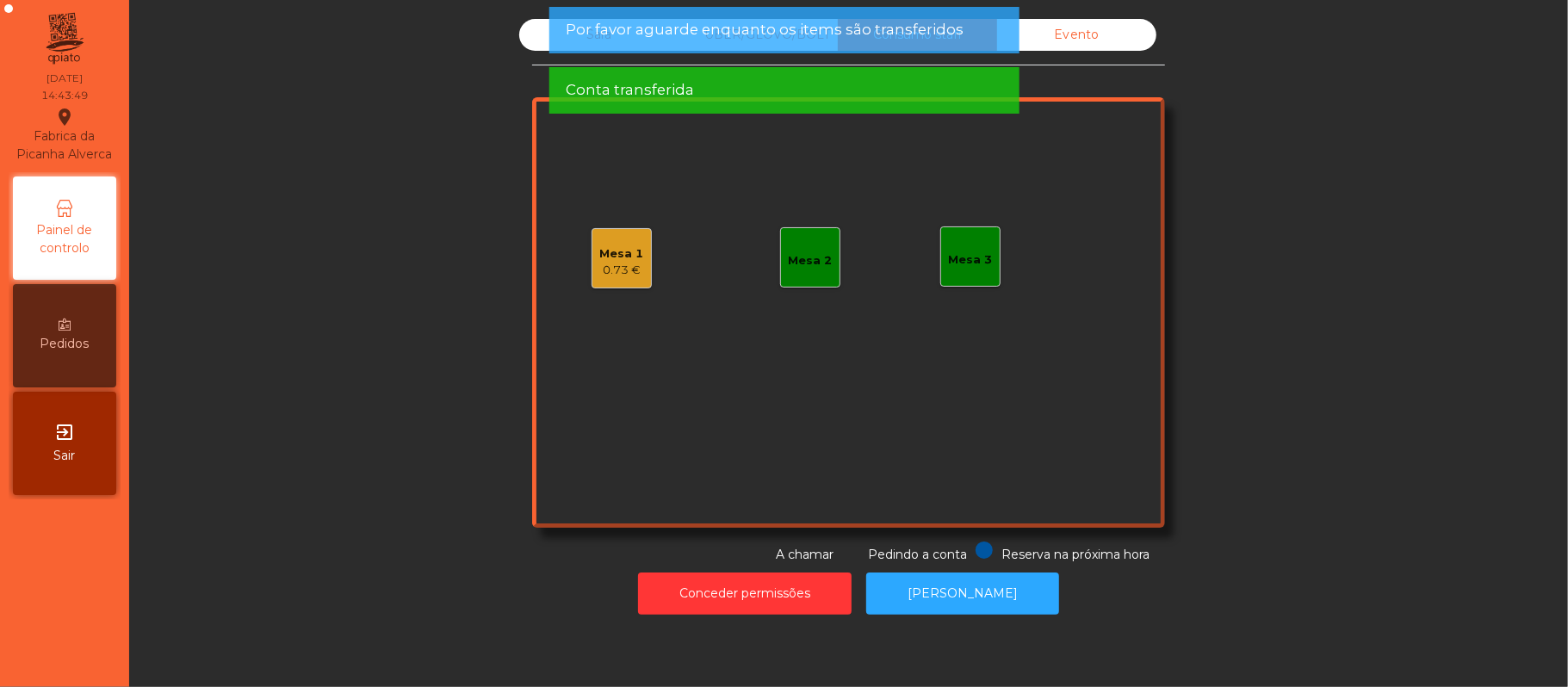
click at [593, 32] on span "Por favor aguarde enquanto os items são transferidos" at bounding box center [764, 29] width 398 height 22
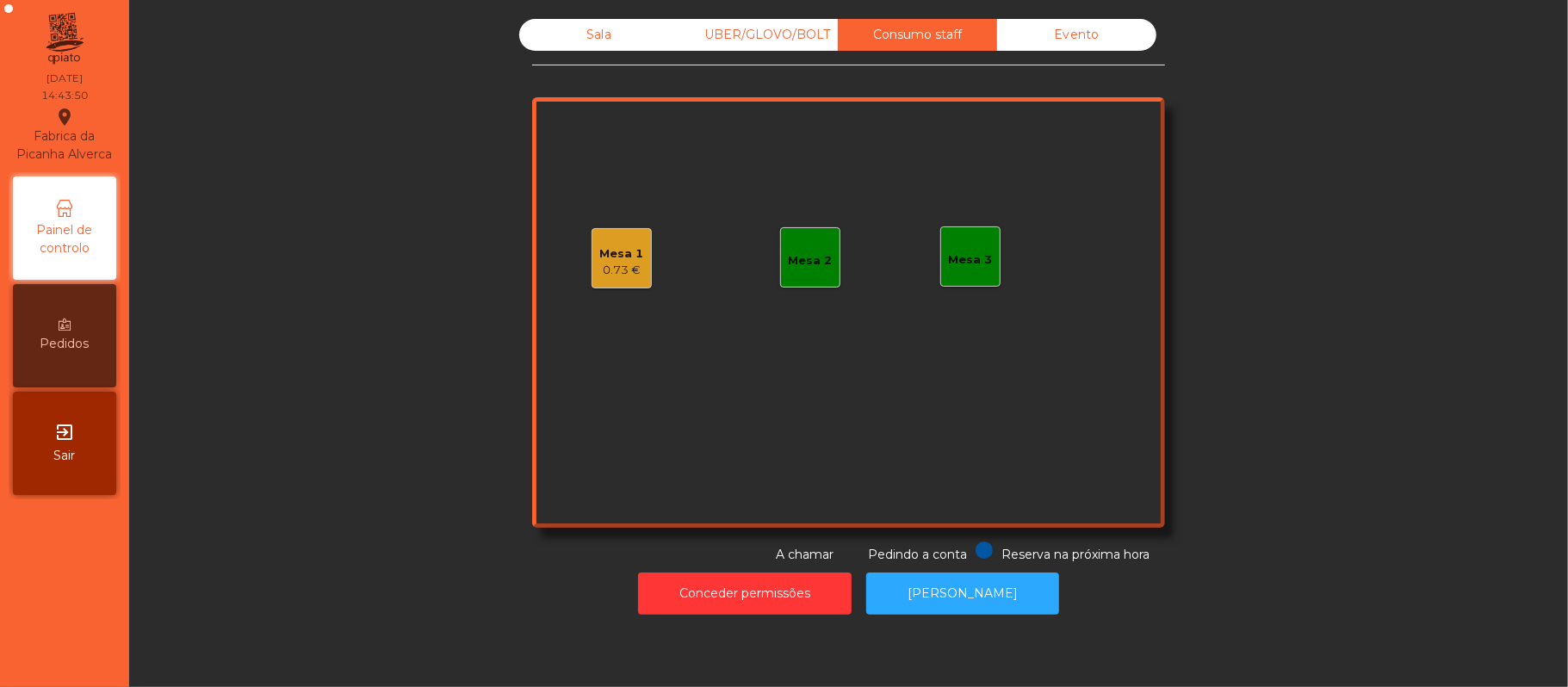
click at [593, 37] on span "Conta transferida" at bounding box center [629, 29] width 128 height 22
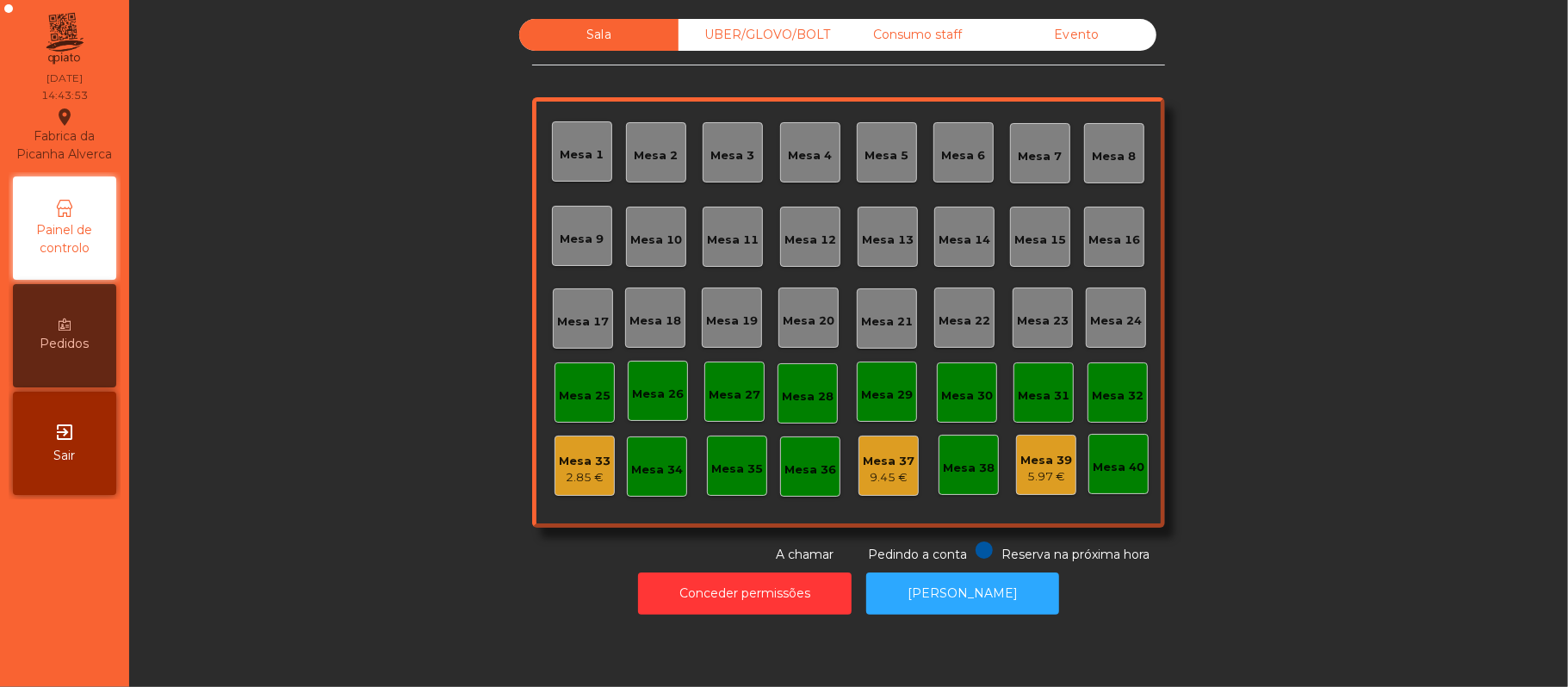
click at [1093, 31] on div "Evento" at bounding box center [1077, 35] width 159 height 32
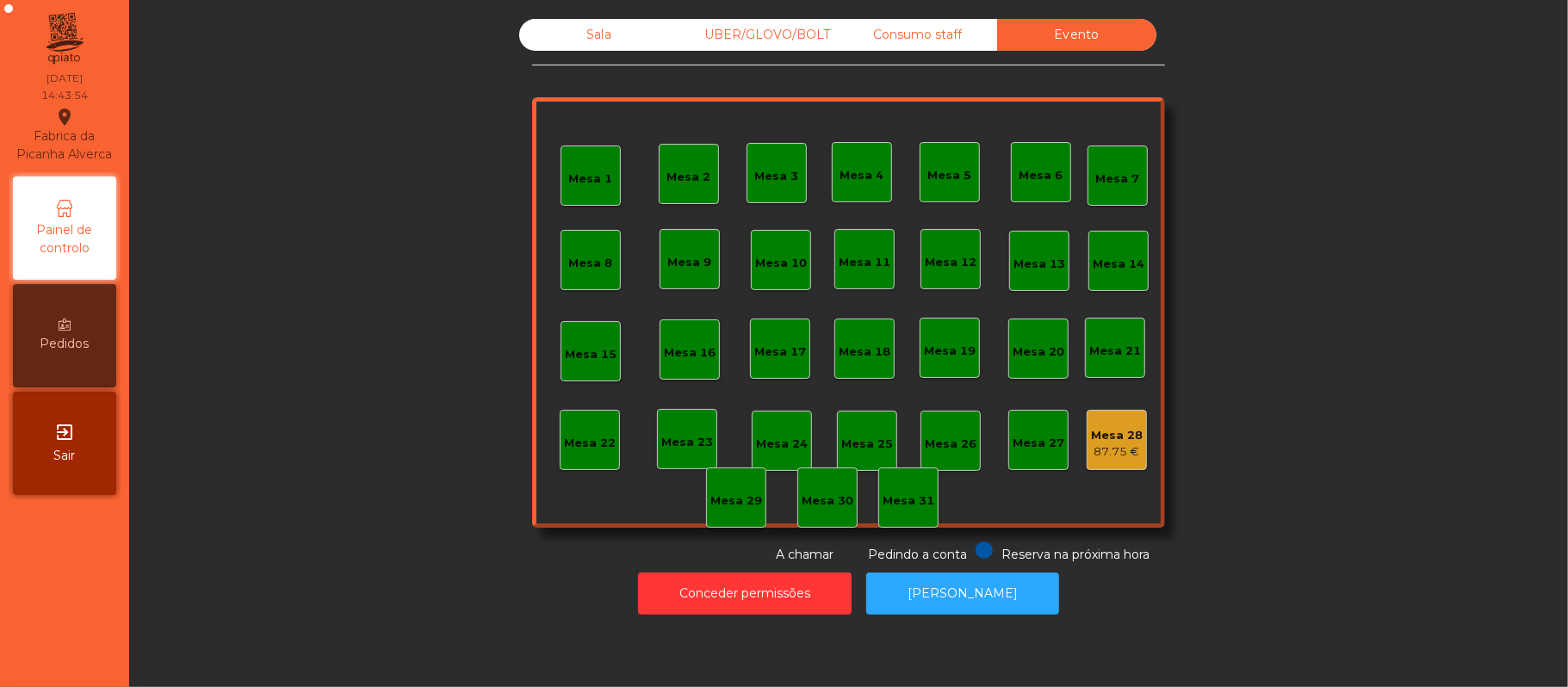
click at [903, 35] on div "Consumo staff" at bounding box center [917, 35] width 159 height 32
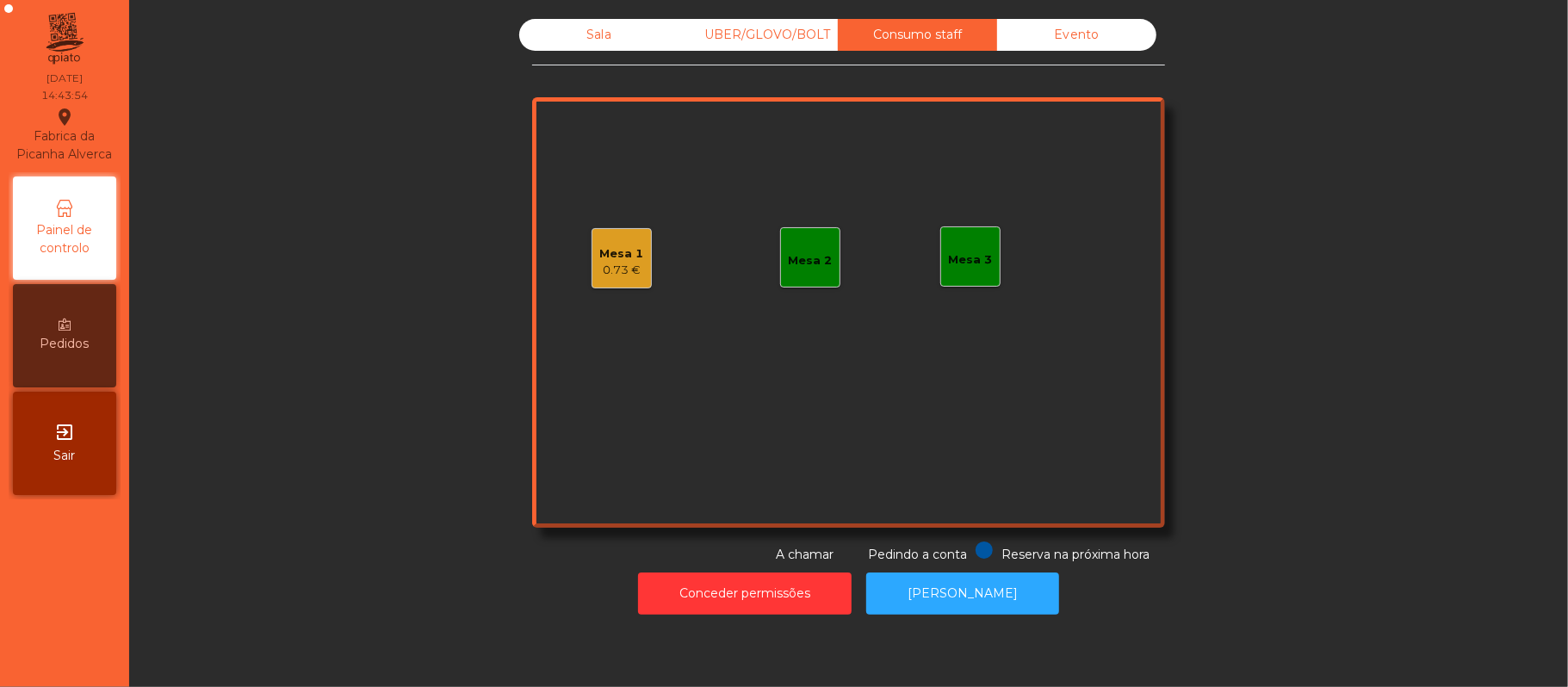
click at [781, 37] on div "UBER/GLOVO/BOLT" at bounding box center [758, 35] width 159 height 32
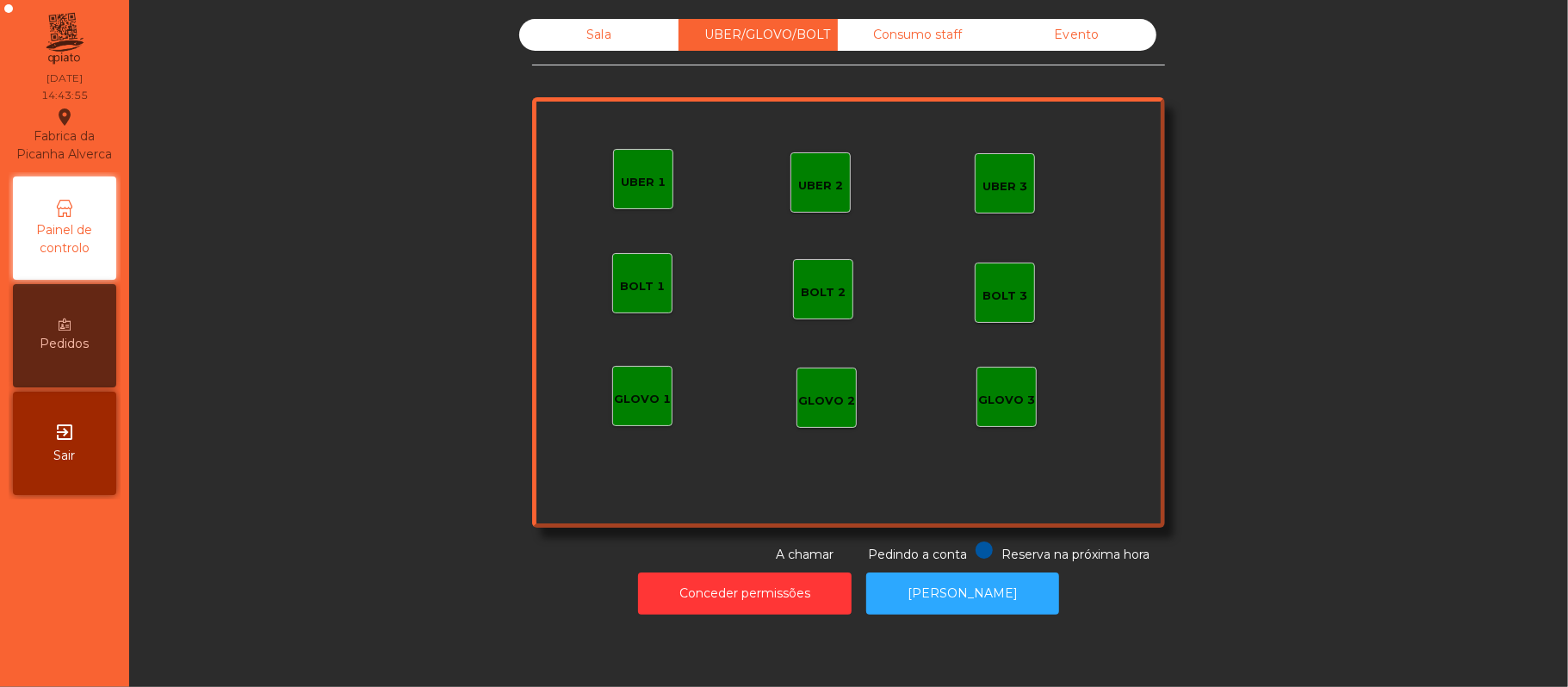
click at [590, 35] on div "Sala" at bounding box center [599, 35] width 159 height 32
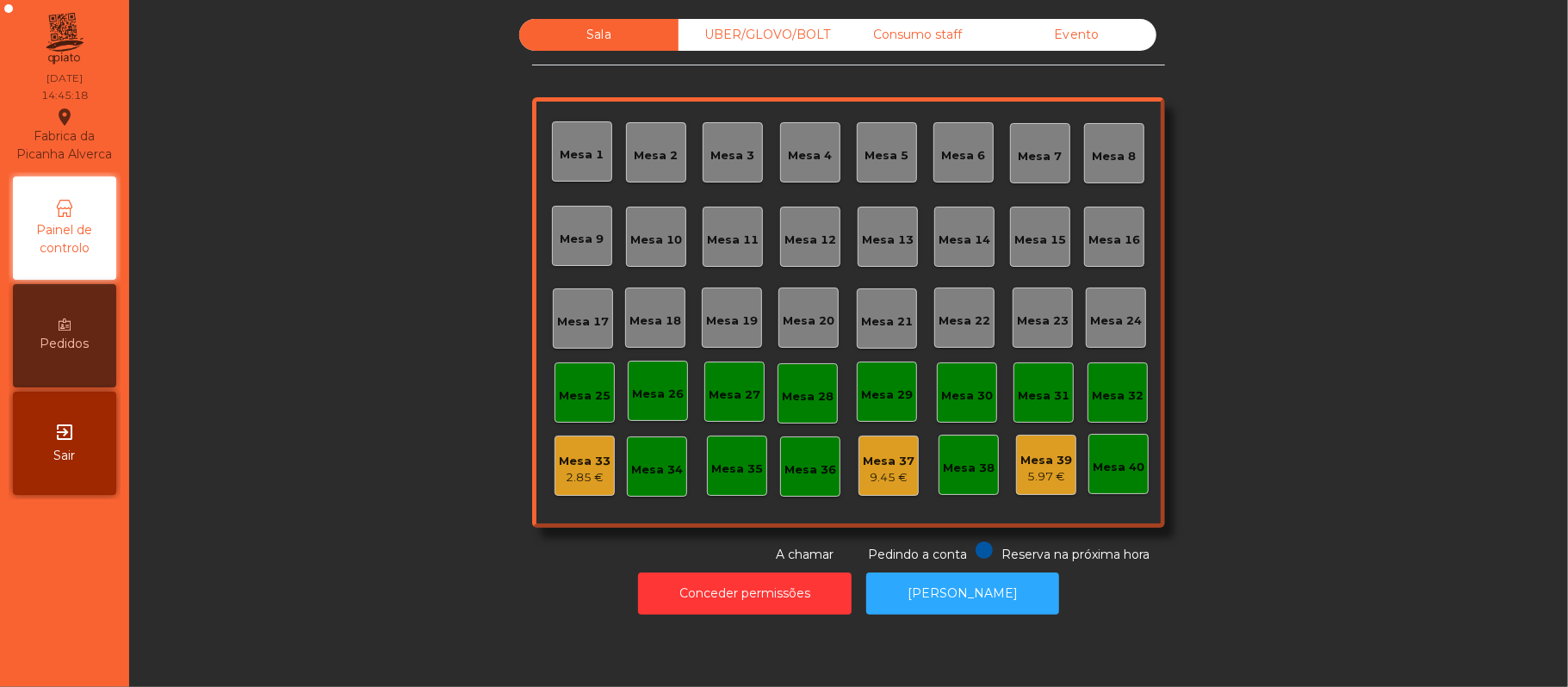
click at [920, 35] on div "Consumo staff" at bounding box center [917, 35] width 159 height 32
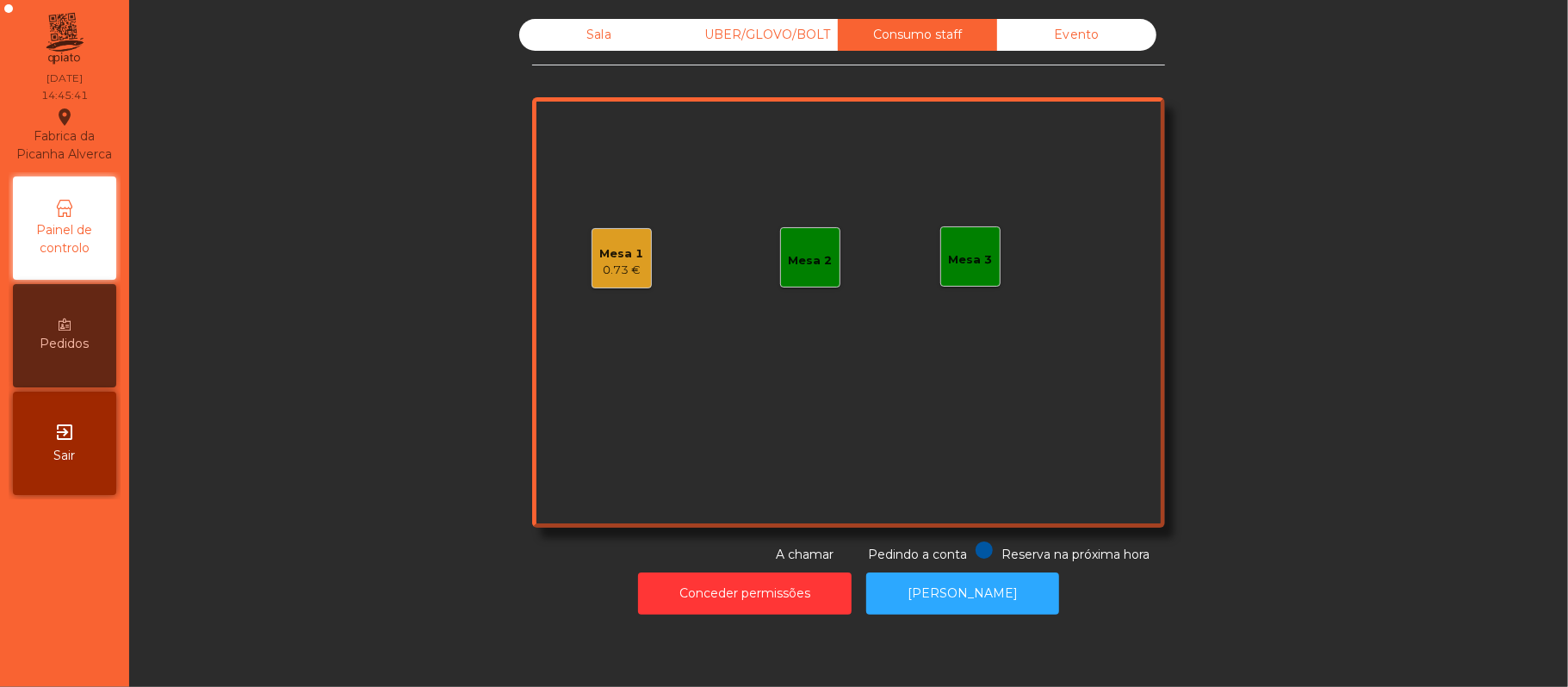
click at [600, 272] on div "0.73 €" at bounding box center [622, 270] width 44 height 17
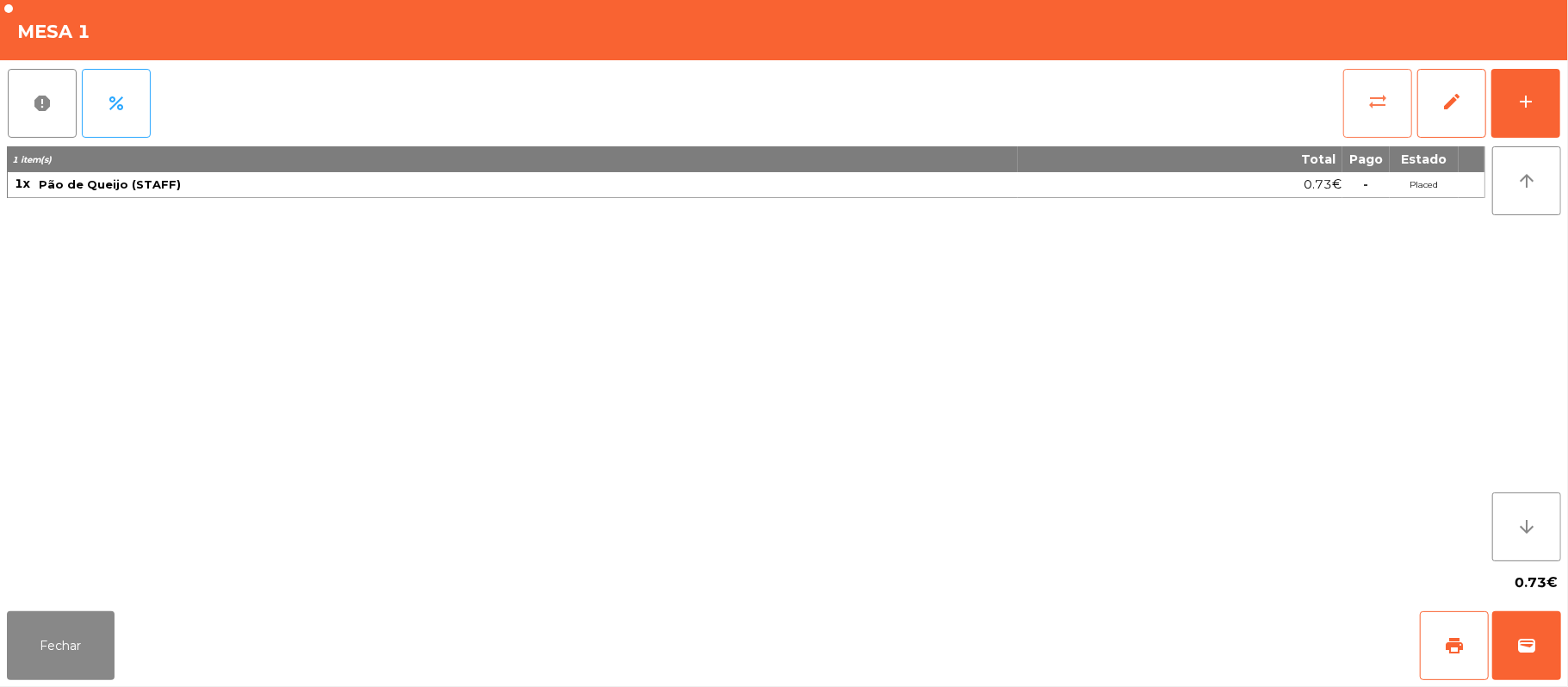
click at [1403, 96] on button "sync_alt" at bounding box center [1378, 104] width 69 height 69
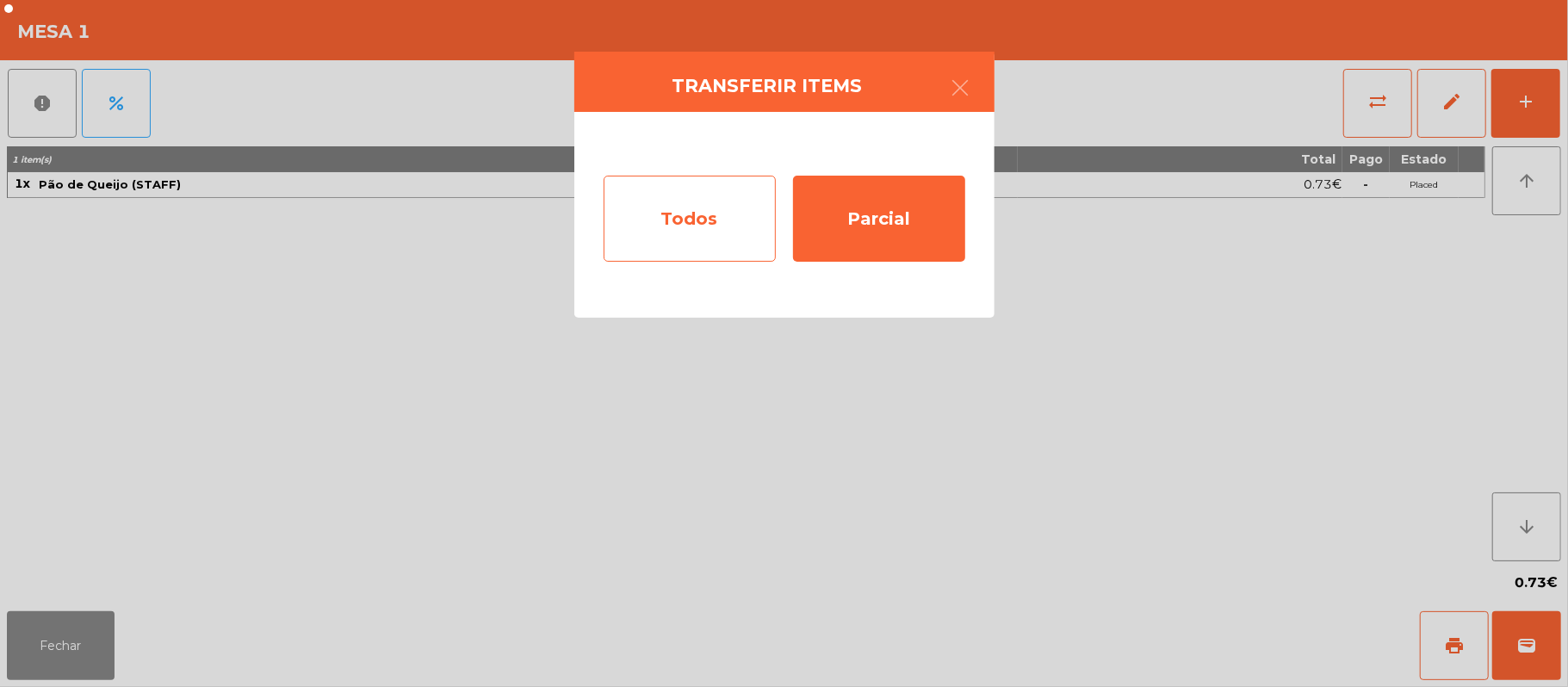
click at [727, 218] on div "Todos" at bounding box center [690, 219] width 172 height 86
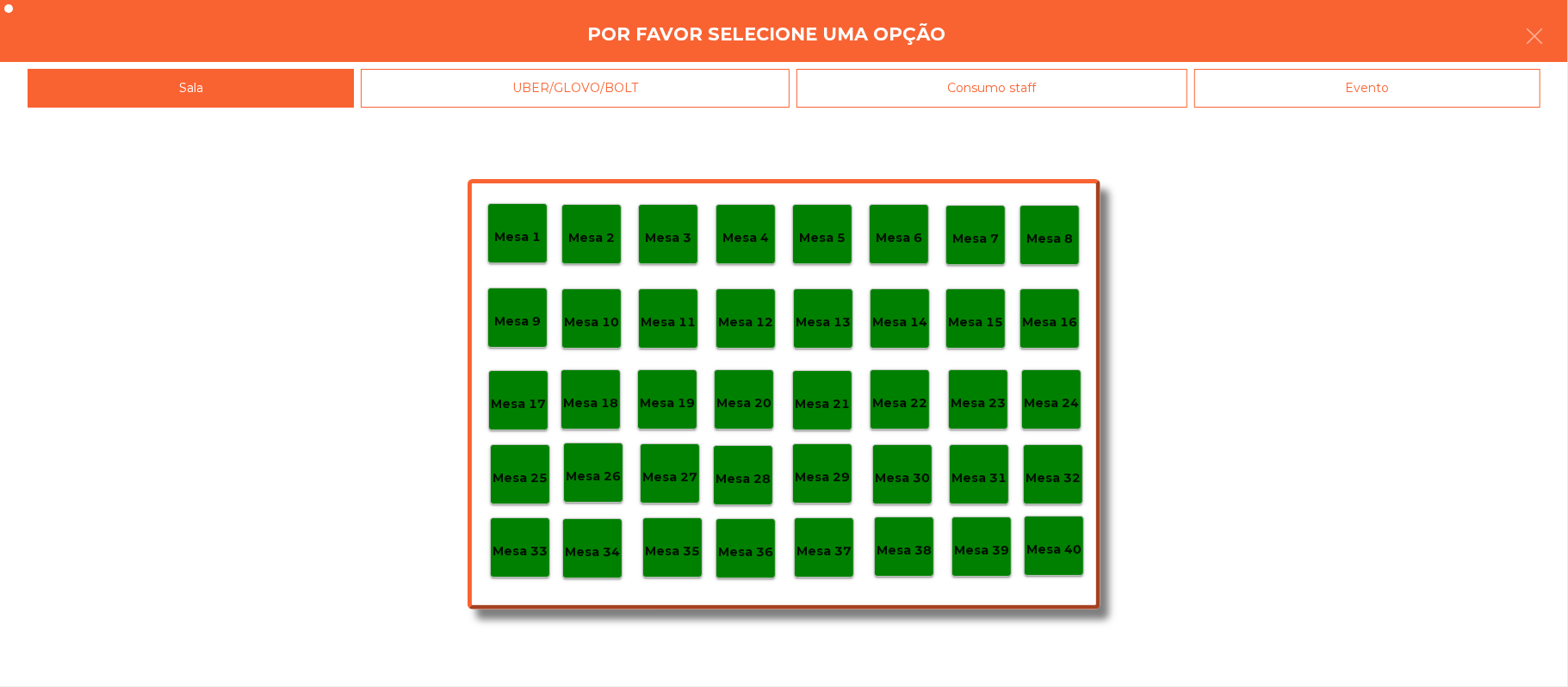
click at [1406, 100] on div "Evento" at bounding box center [1368, 88] width 346 height 38
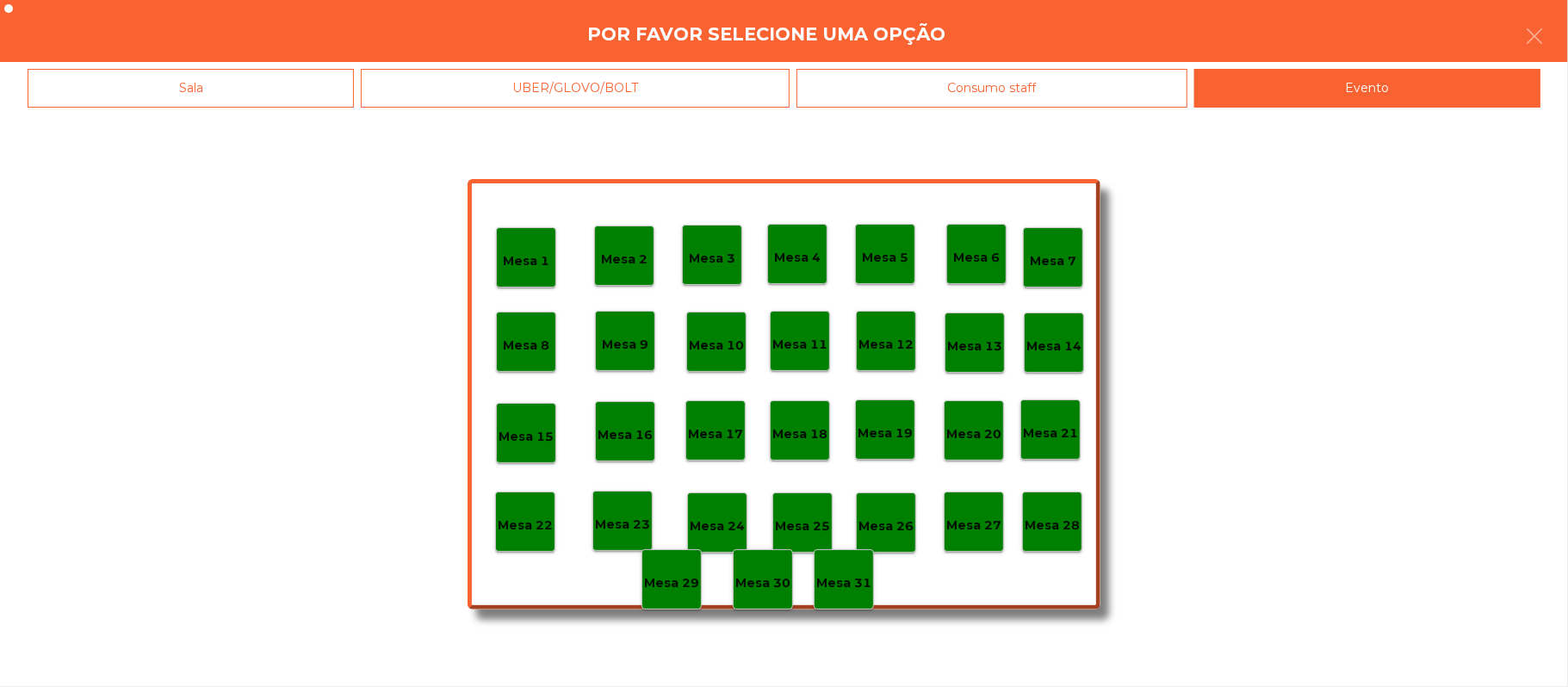
click at [1054, 523] on p "Mesa 28" at bounding box center [1052, 525] width 55 height 20
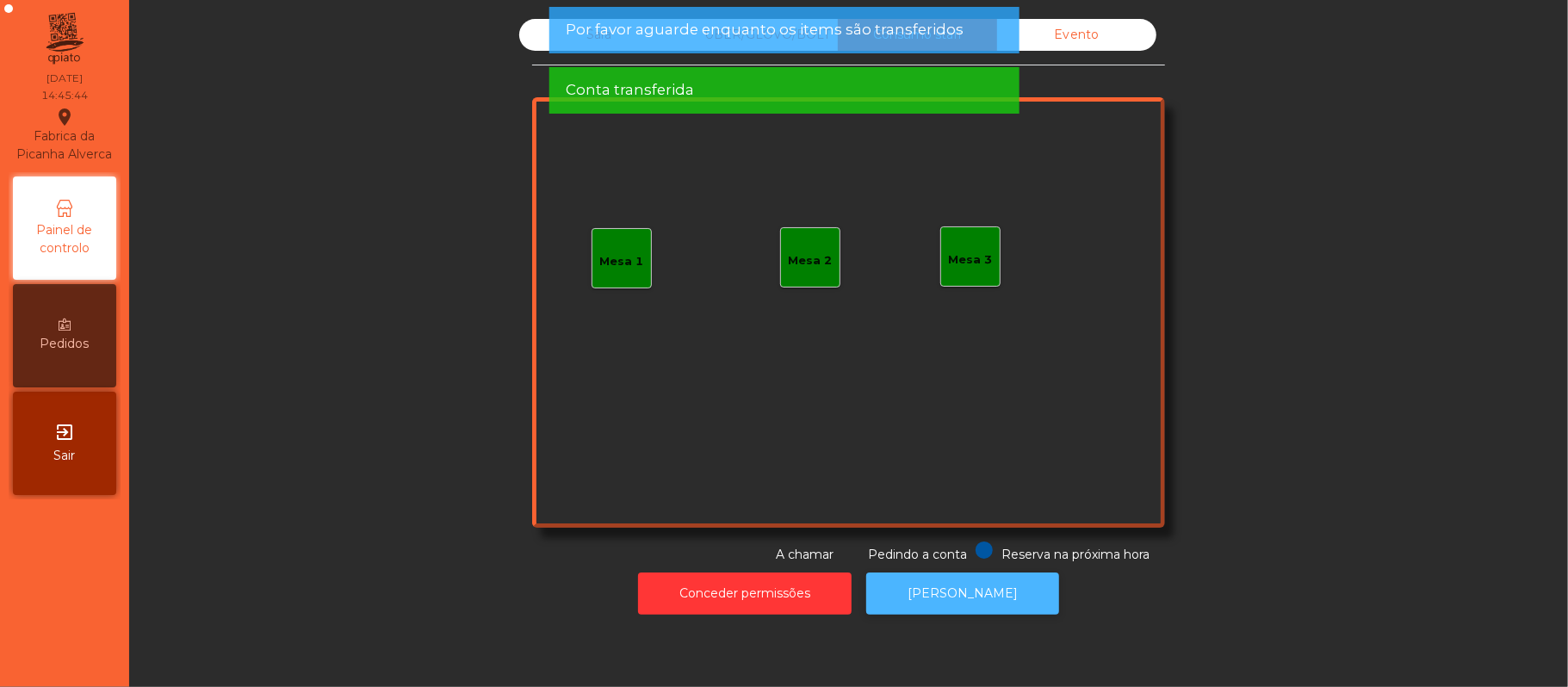
click at [962, 599] on button "[PERSON_NAME]" at bounding box center [963, 593] width 193 height 42
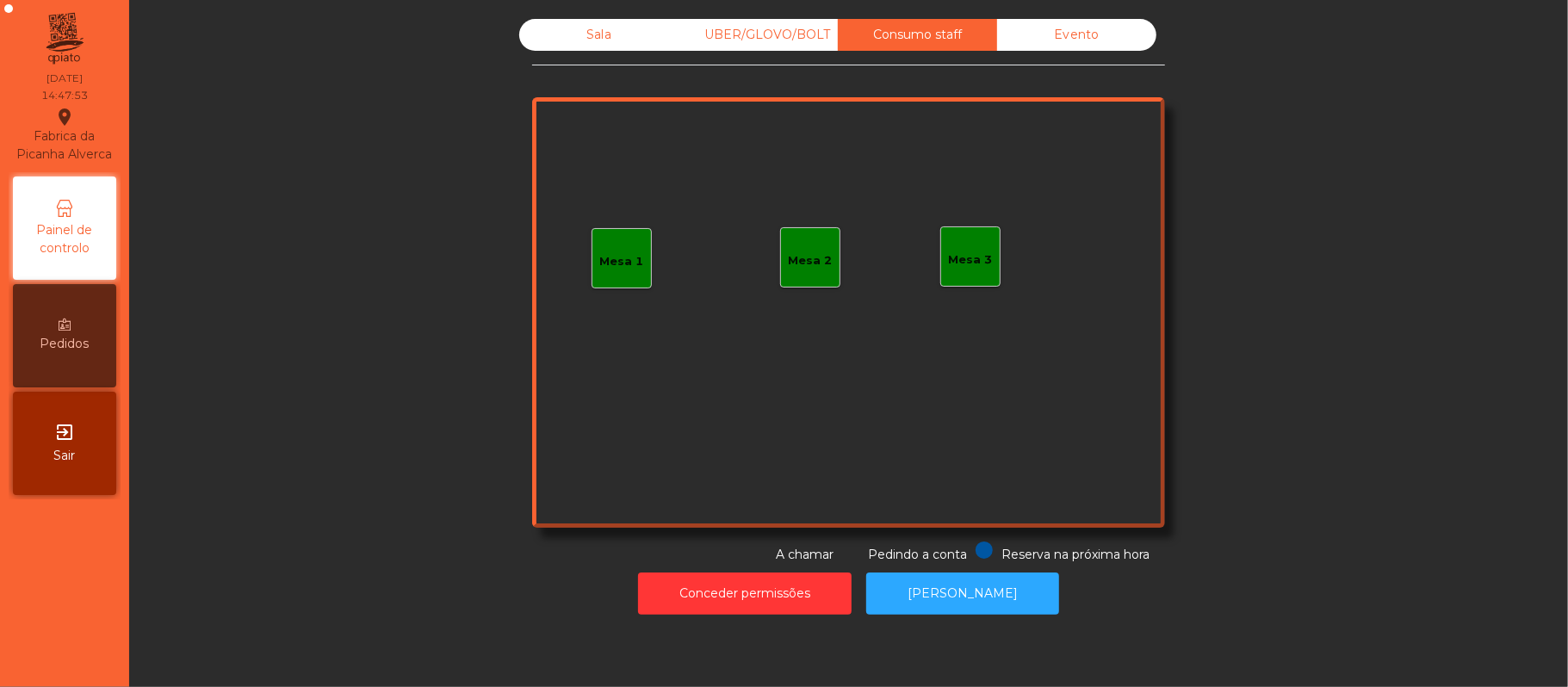
click at [586, 35] on div "Sala" at bounding box center [599, 35] width 159 height 32
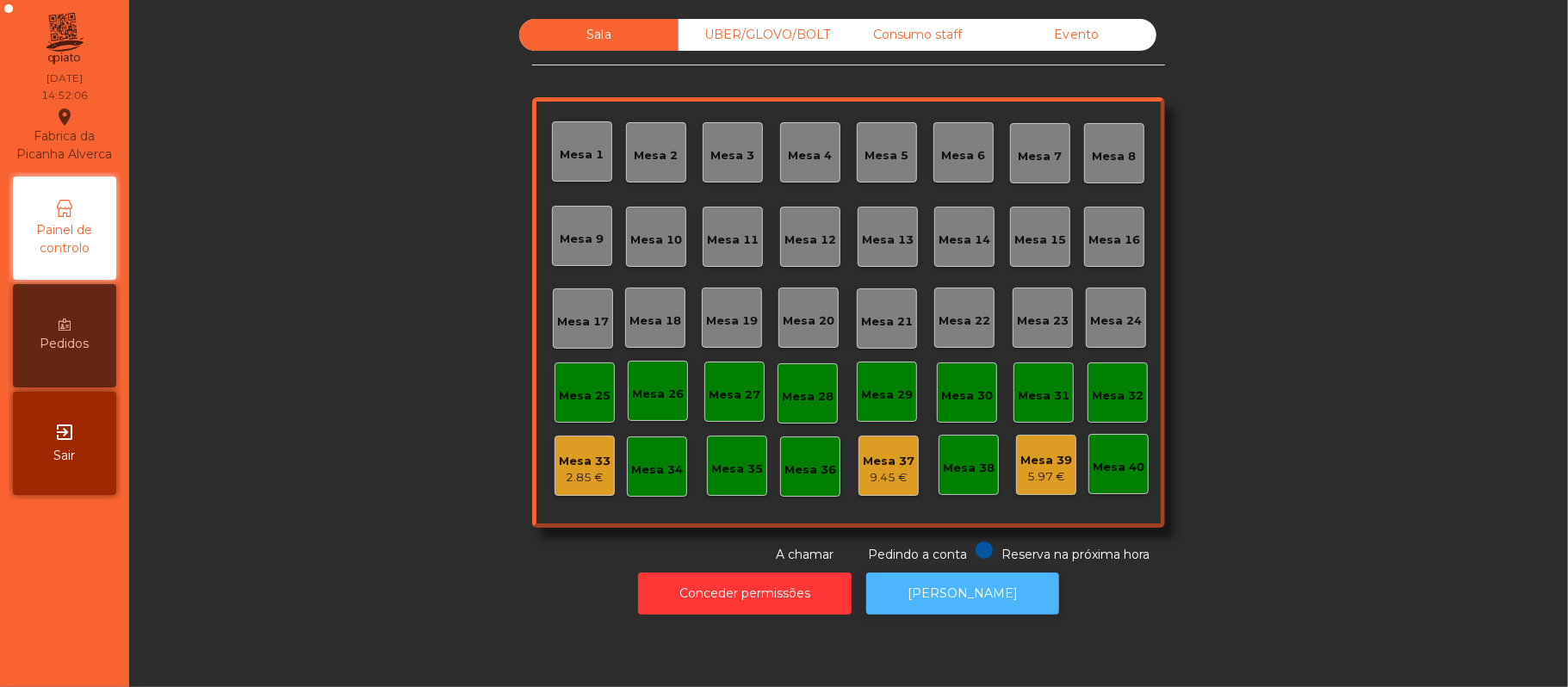
click at [974, 593] on button "[PERSON_NAME]" at bounding box center [963, 593] width 193 height 42
click at [1073, 35] on div "Evento" at bounding box center [1077, 35] width 159 height 32
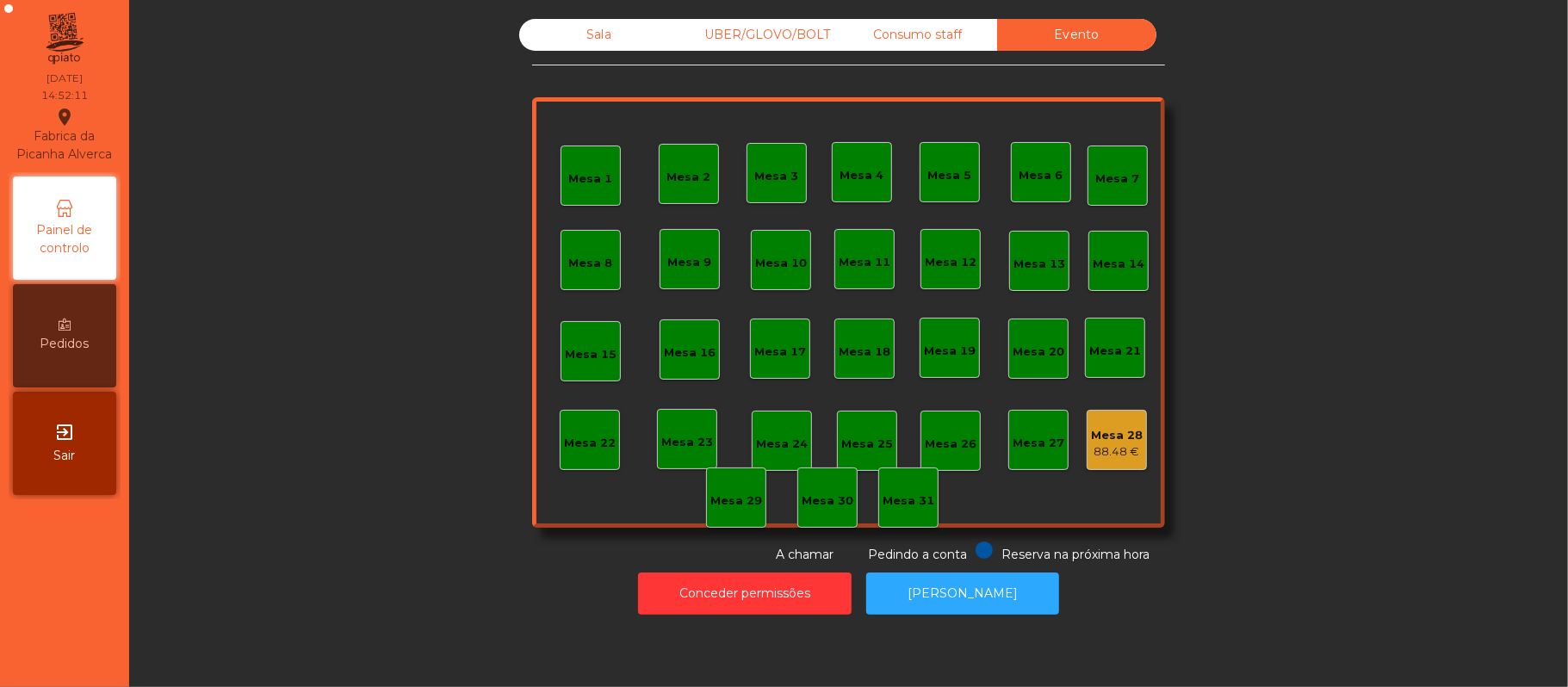
click at [589, 42] on div "Sala" at bounding box center [599, 35] width 159 height 32
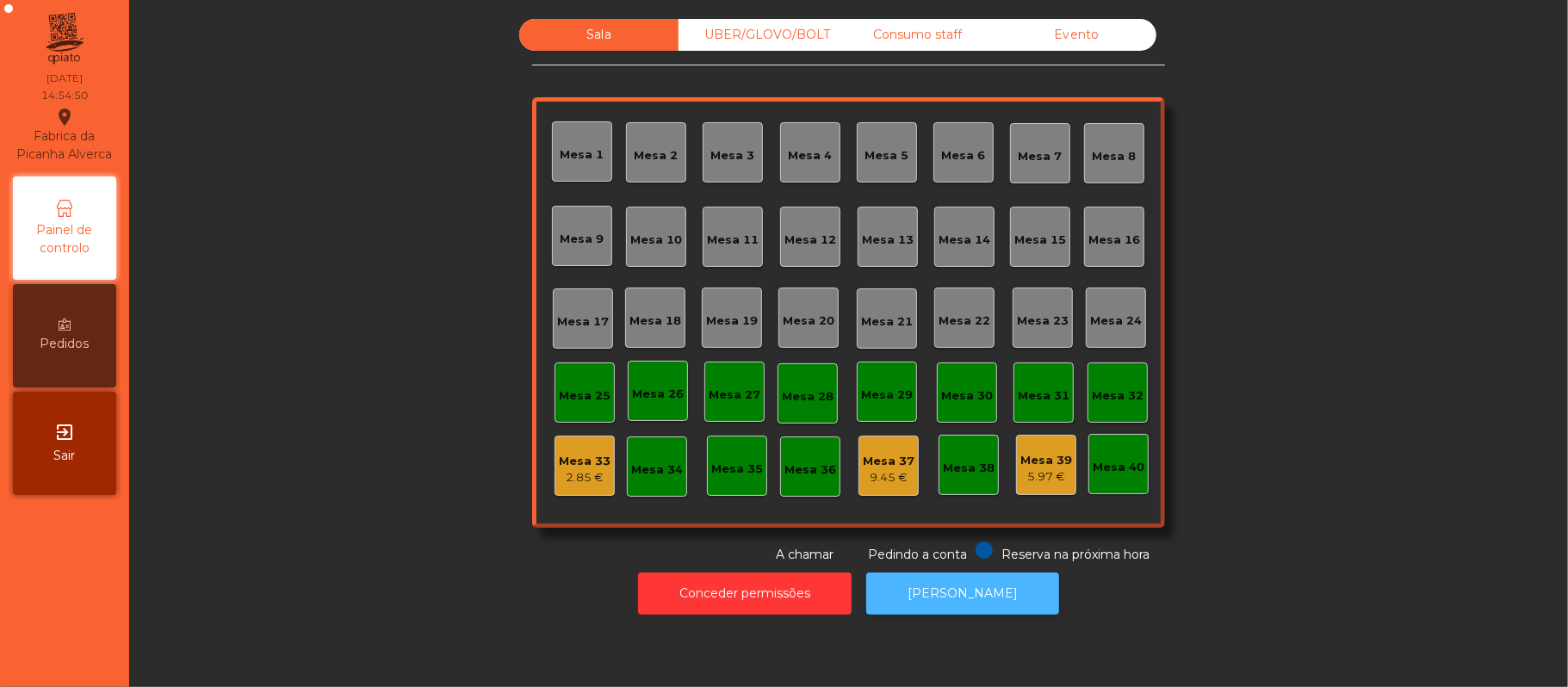
click at [982, 613] on button "[PERSON_NAME]" at bounding box center [963, 593] width 193 height 42
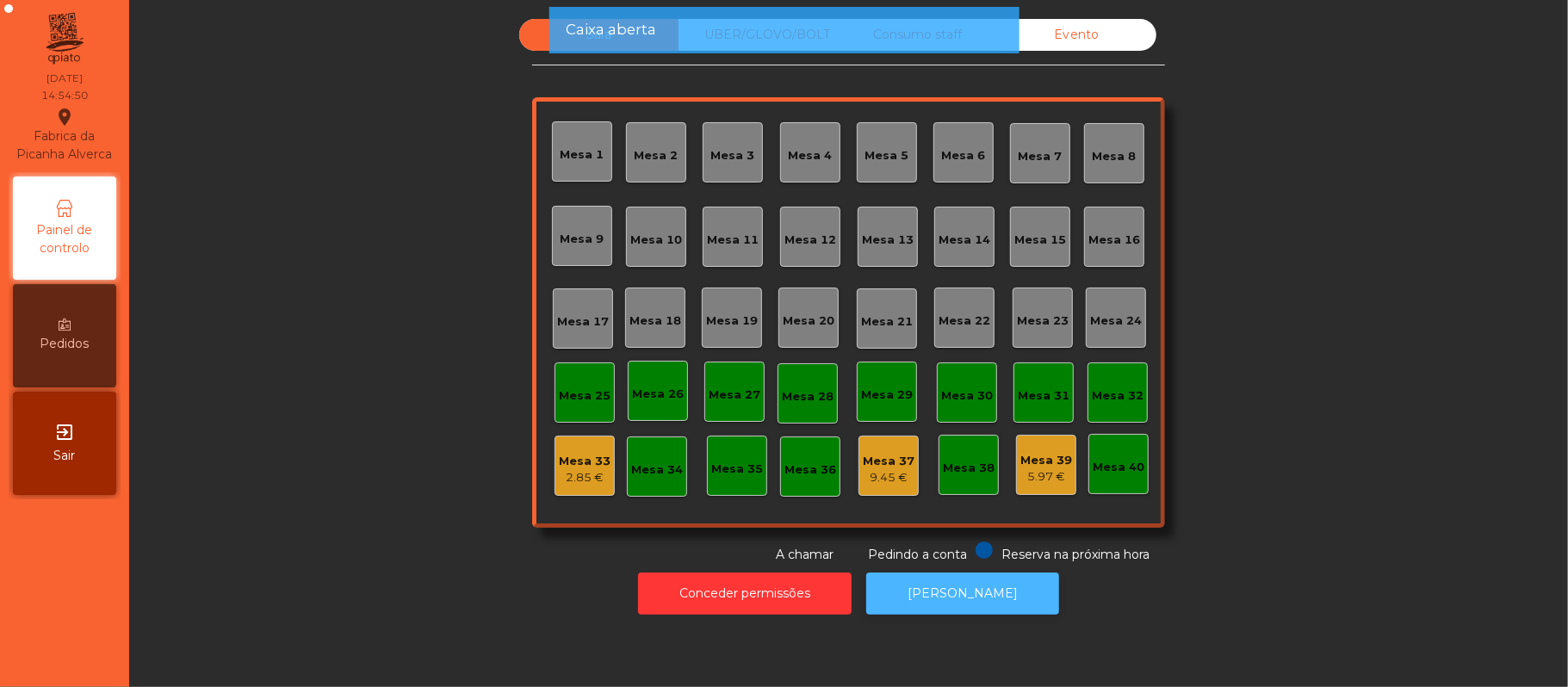
click at [978, 594] on button "[PERSON_NAME]" at bounding box center [963, 593] width 193 height 42
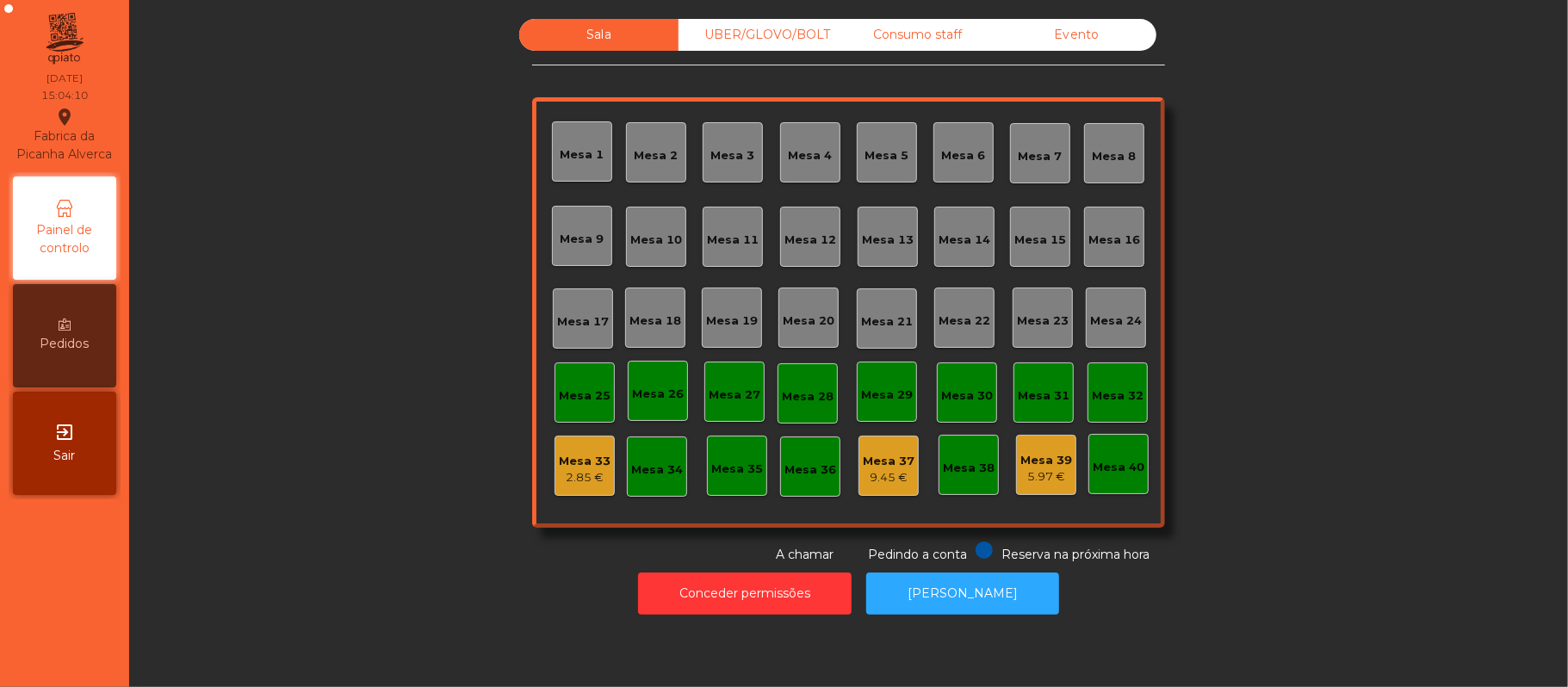
click at [1079, 28] on div "Evento" at bounding box center [1077, 35] width 159 height 32
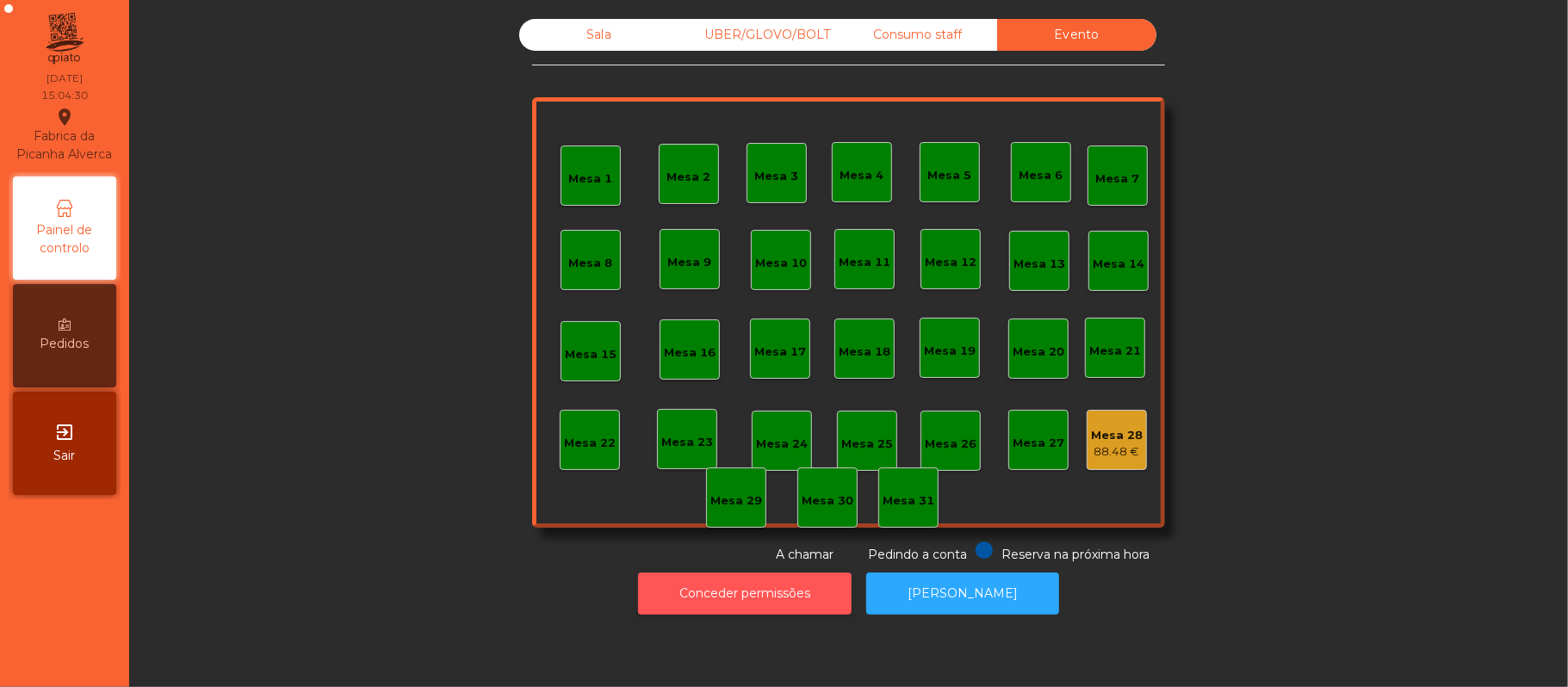
click at [711, 591] on button "Conceder permissões" at bounding box center [745, 593] width 213 height 42
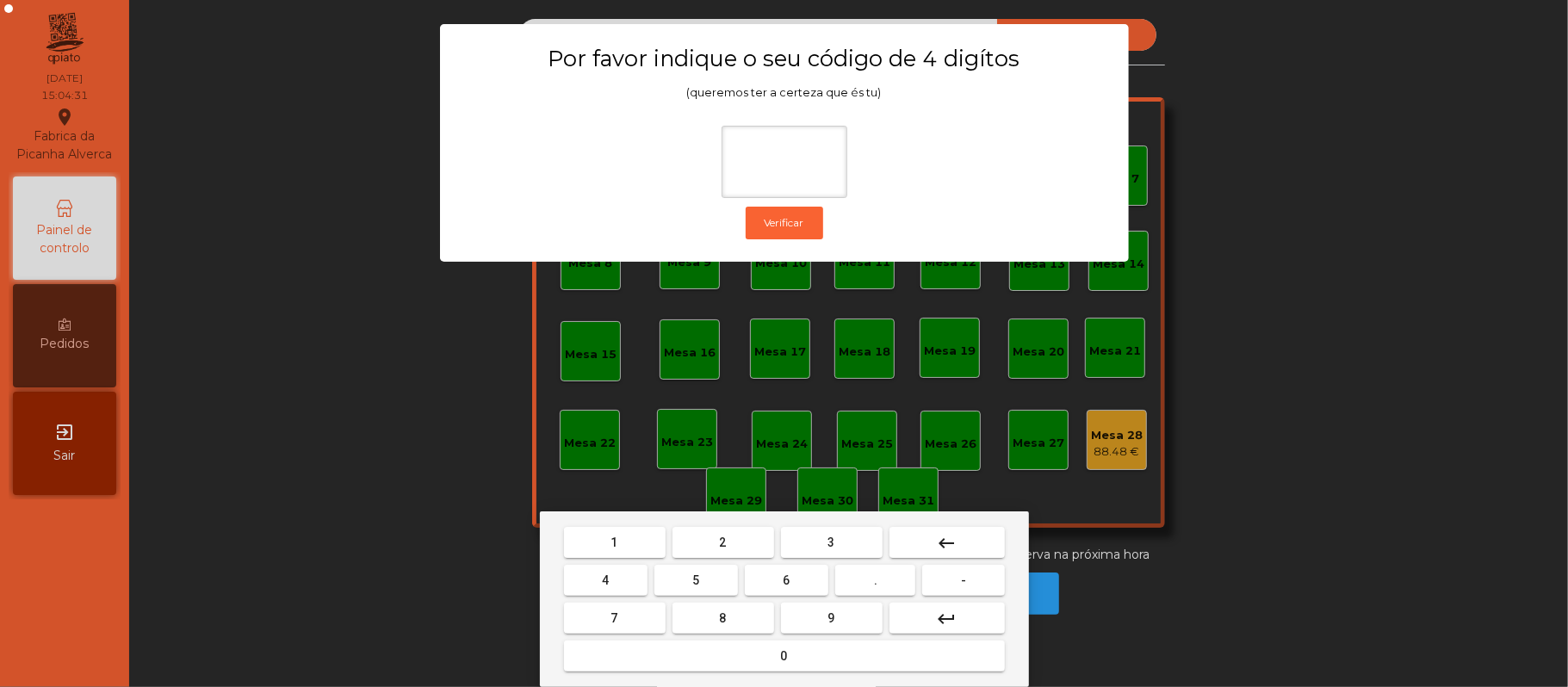
click at [722, 543] on span "2" at bounding box center [723, 542] width 7 height 14
click at [786, 580] on span "6" at bounding box center [786, 580] width 7 height 14
click at [632, 546] on button "1" at bounding box center [615, 542] width 102 height 31
click at [696, 580] on span "5" at bounding box center [696, 580] width 7 height 14
type input "****"
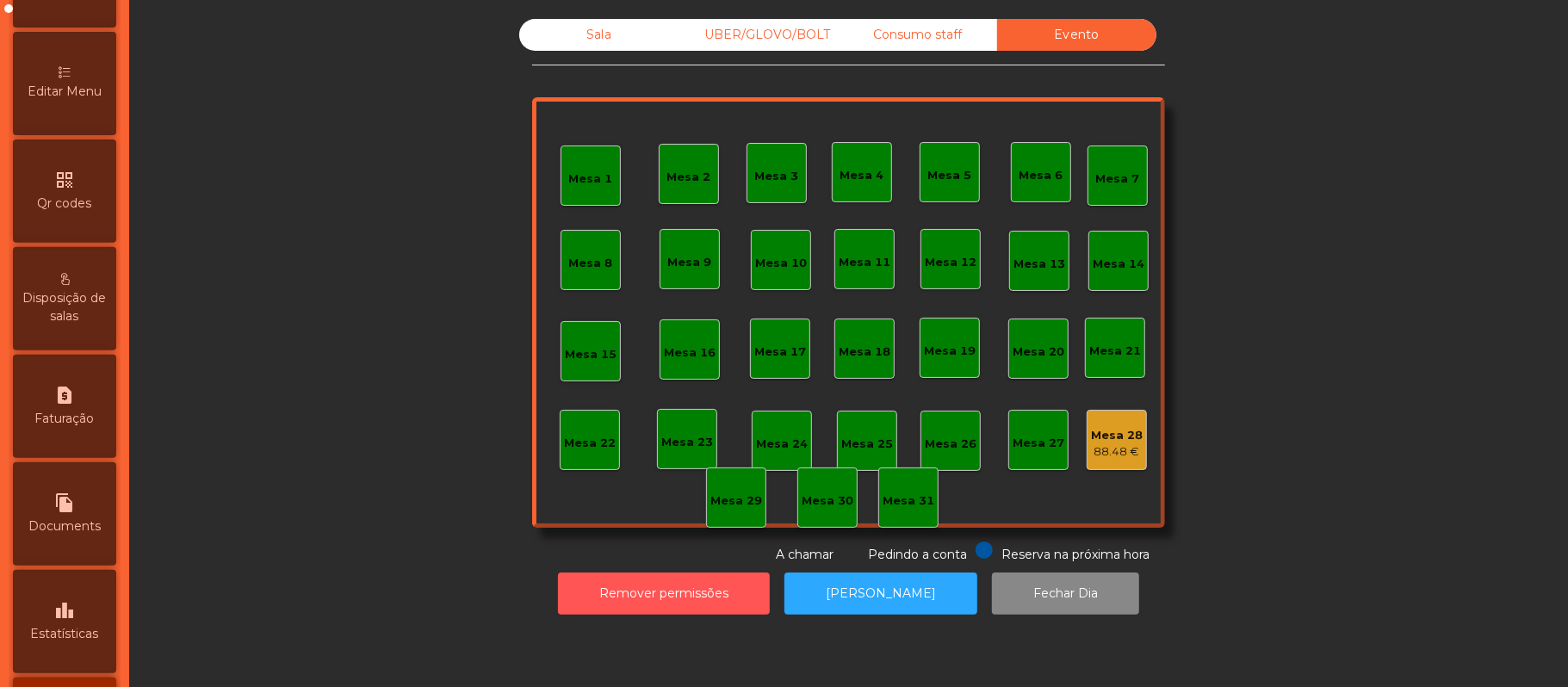
scroll to position [431, 0]
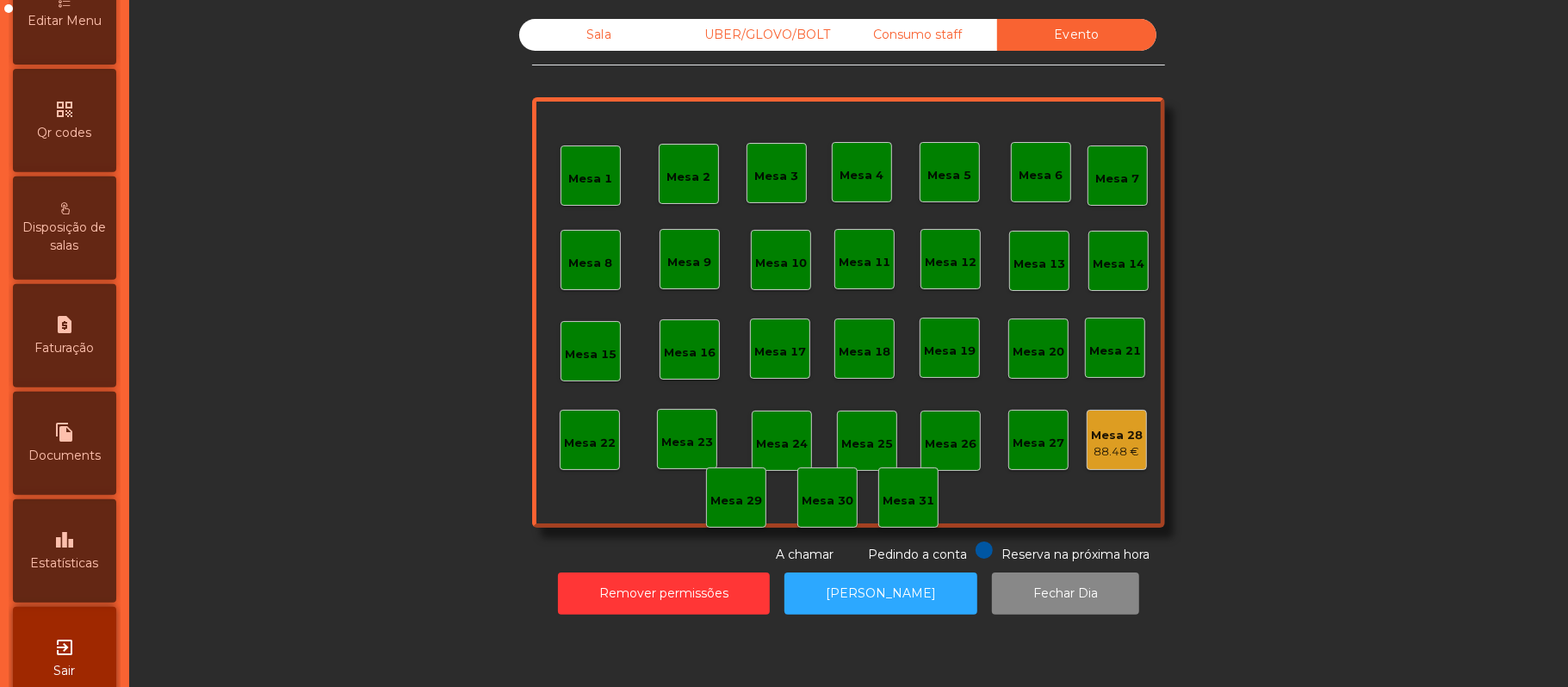
click at [69, 550] on icon "leaderboard" at bounding box center [65, 540] width 21 height 21
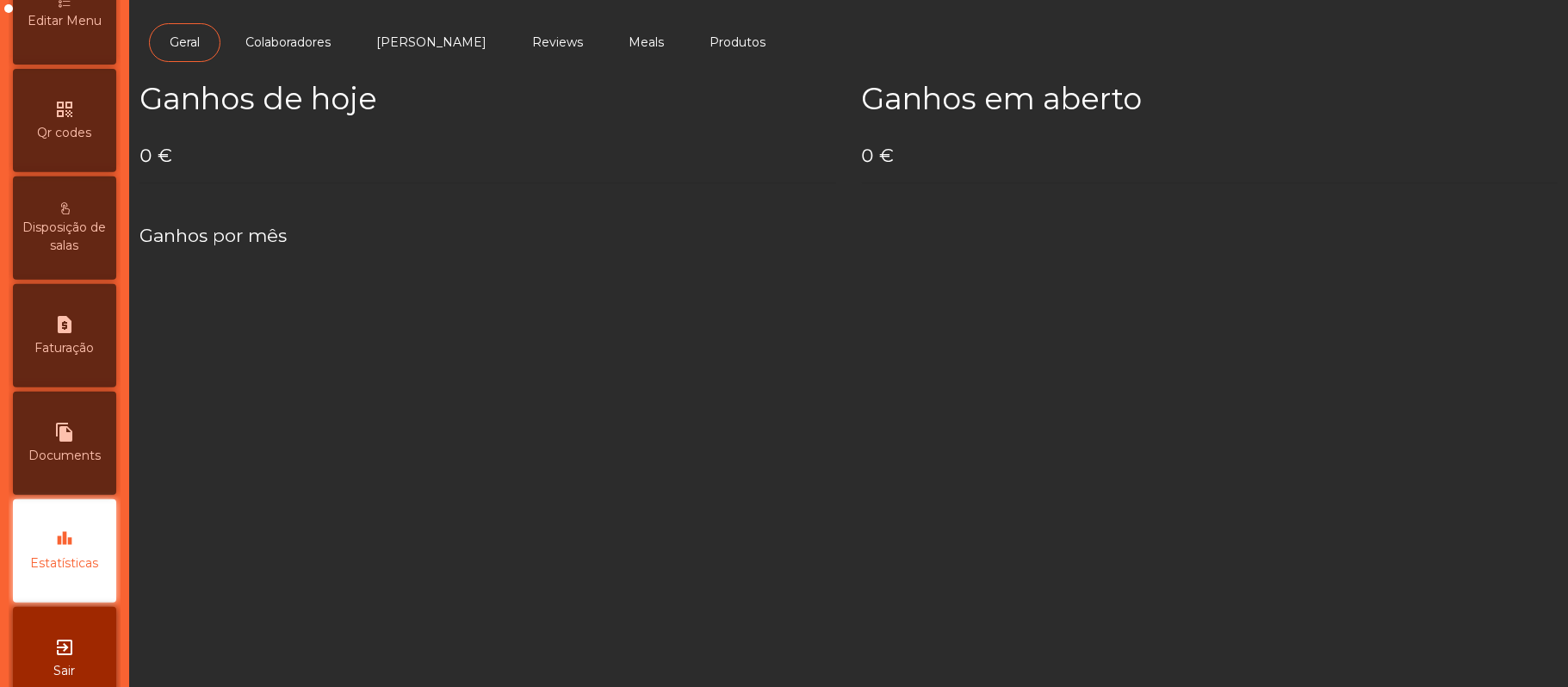
scroll to position [484, 0]
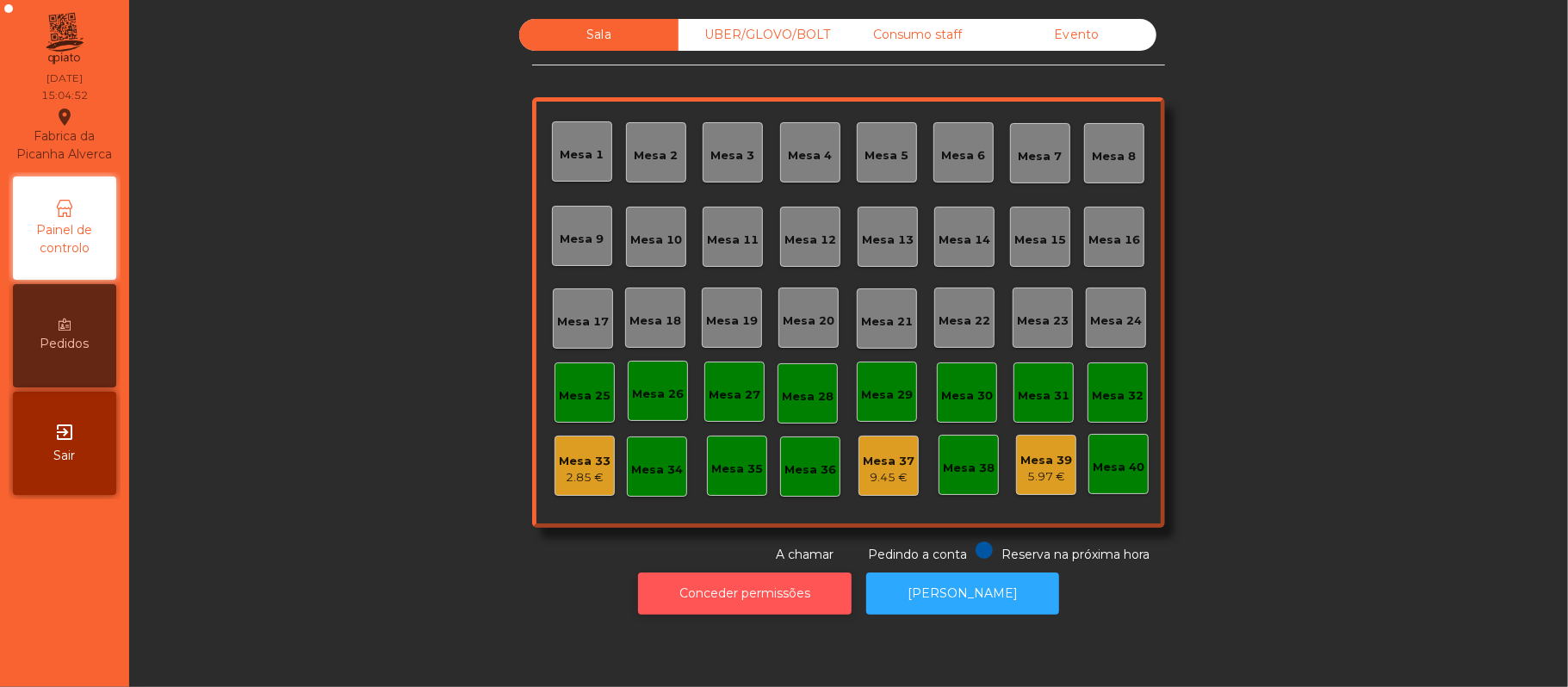
click at [790, 597] on button "Conceder permissões" at bounding box center [745, 593] width 213 height 42
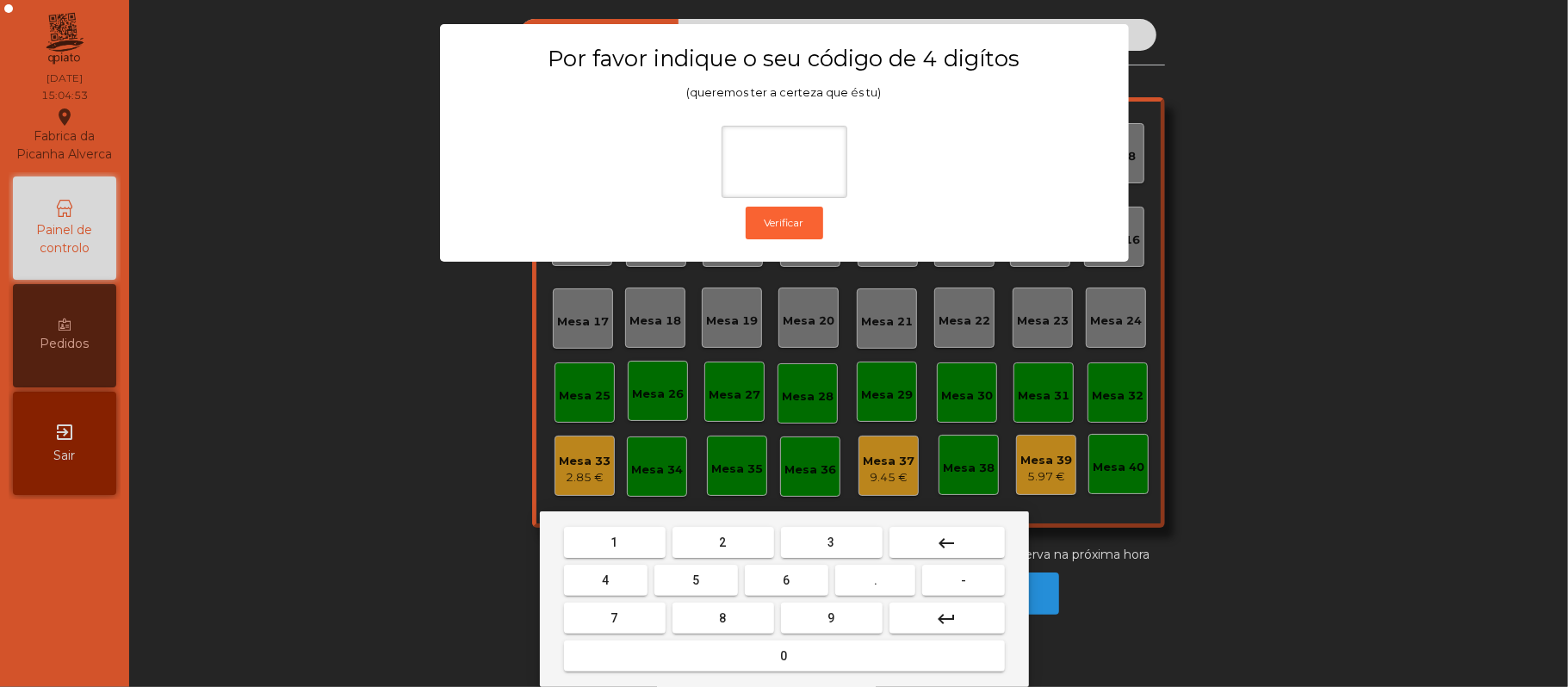
click at [715, 542] on button "2" at bounding box center [724, 542] width 102 height 31
click at [785, 583] on span "6" at bounding box center [786, 580] width 7 height 14
click at [614, 537] on span "1" at bounding box center [614, 542] width 7 height 14
click at [699, 577] on span "5" at bounding box center [696, 580] width 7 height 14
type input "****"
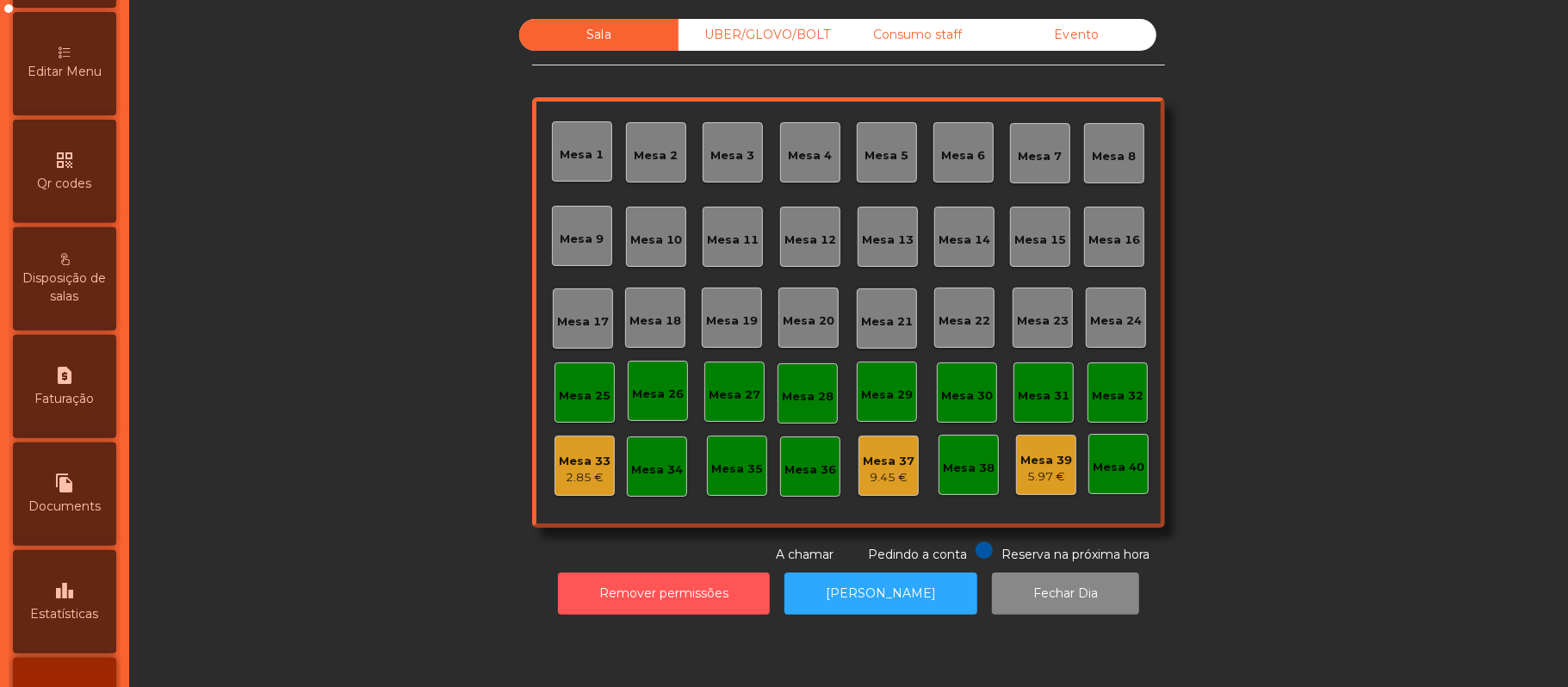
scroll to position [386, 0]
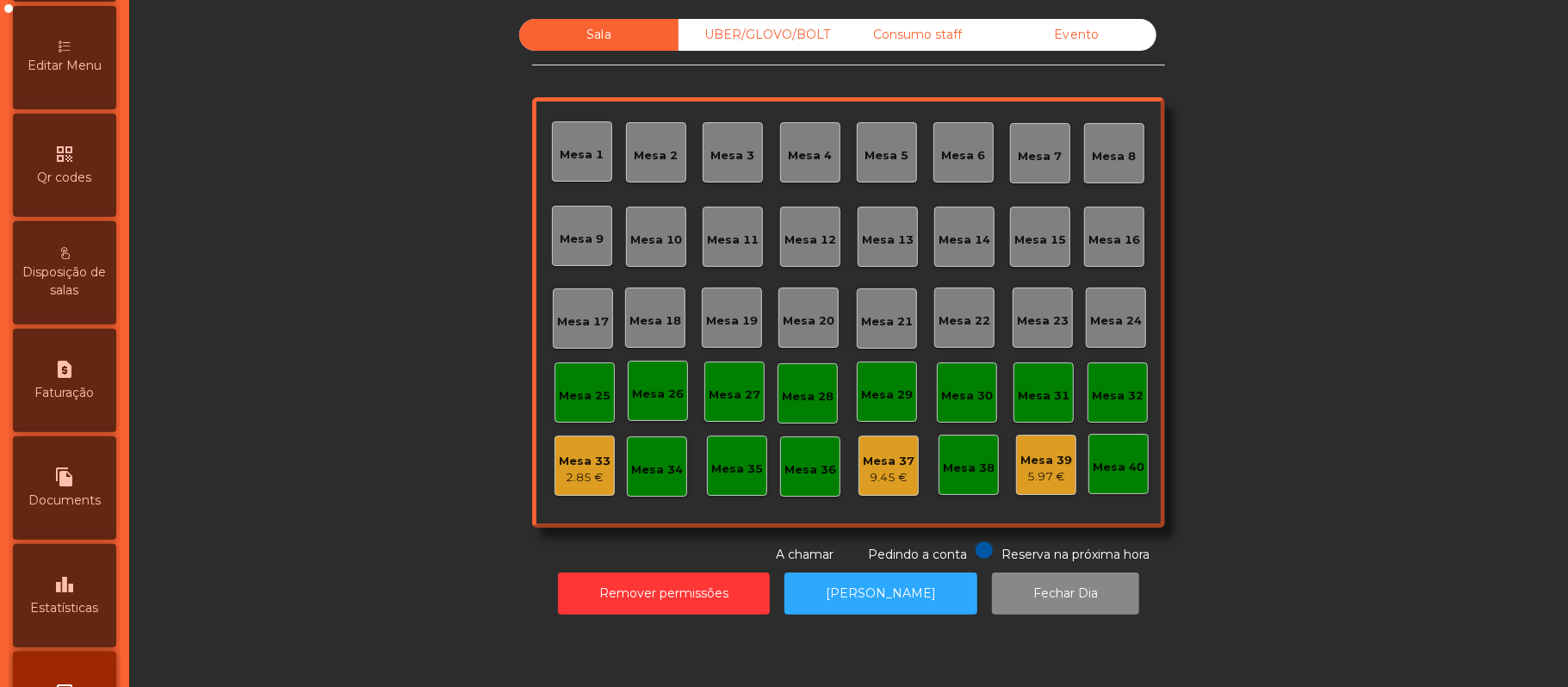
click at [70, 595] on icon "leaderboard" at bounding box center [65, 585] width 21 height 21
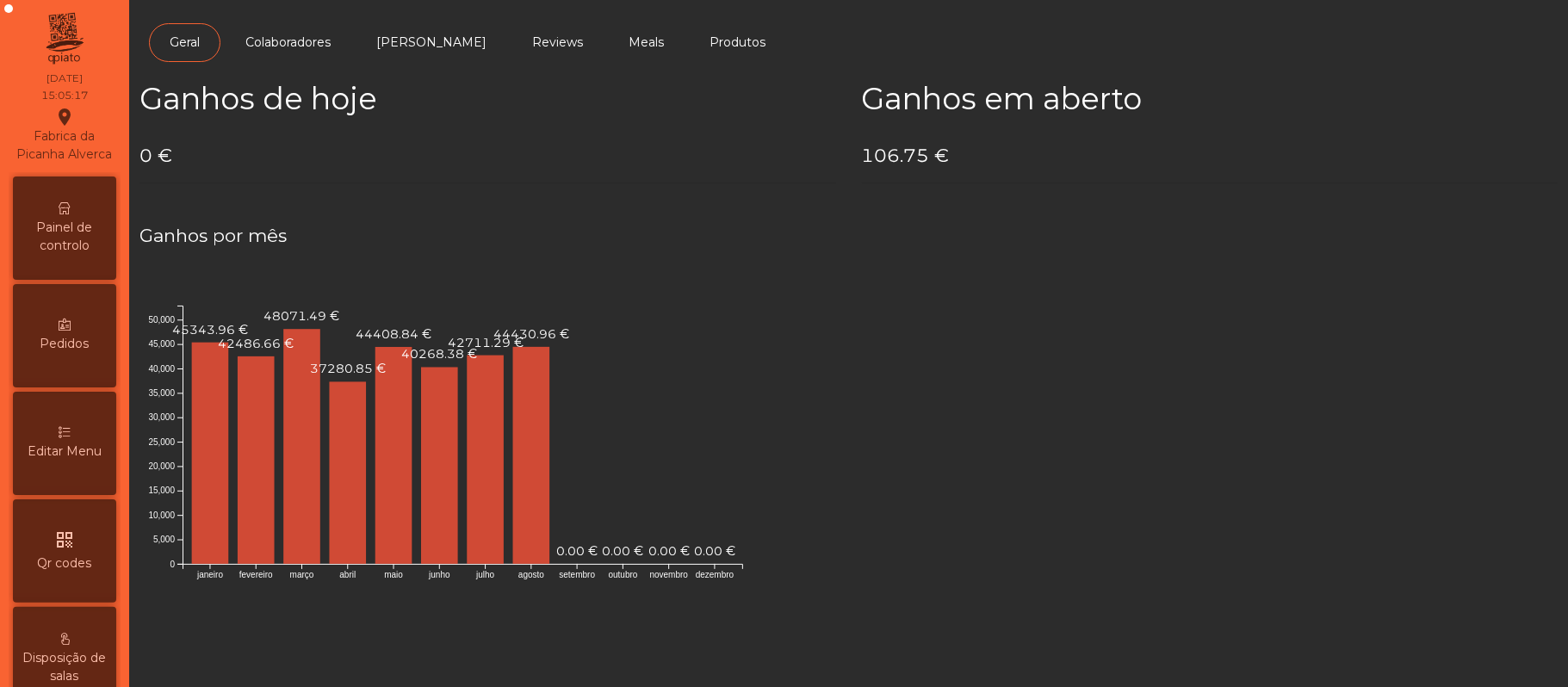
click at [66, 235] on span "Painel de controlo" at bounding box center [64, 237] width 95 height 37
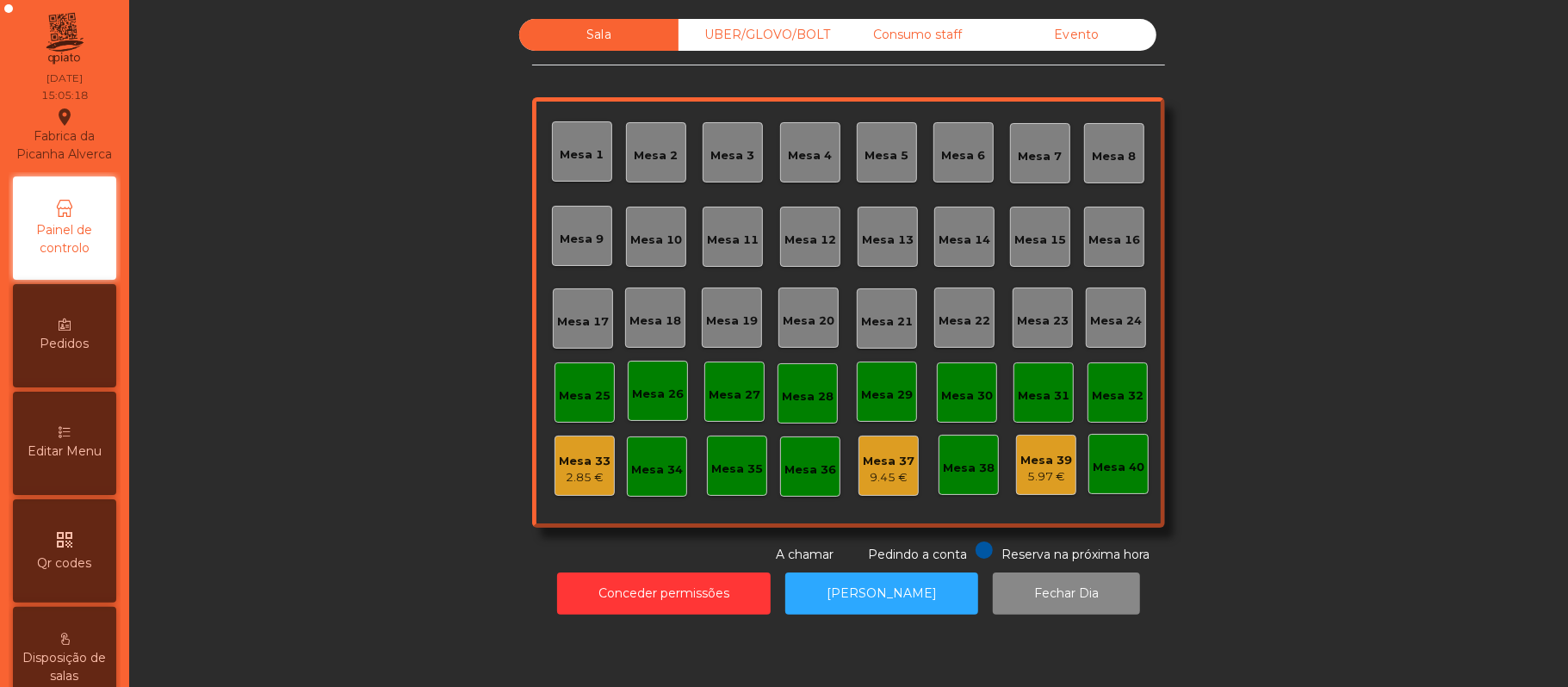
click at [1091, 33] on div "Evento" at bounding box center [1077, 35] width 159 height 32
